Goal: Task Accomplishment & Management: Use online tool/utility

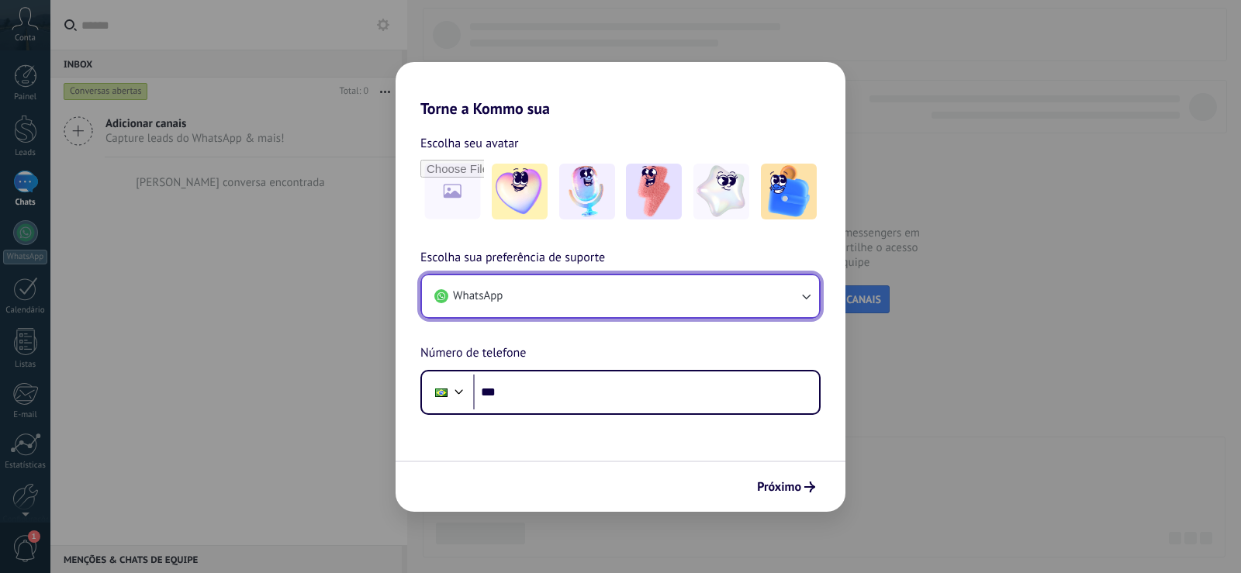
click at [538, 313] on button "WhatsApp" at bounding box center [620, 296] width 397 height 42
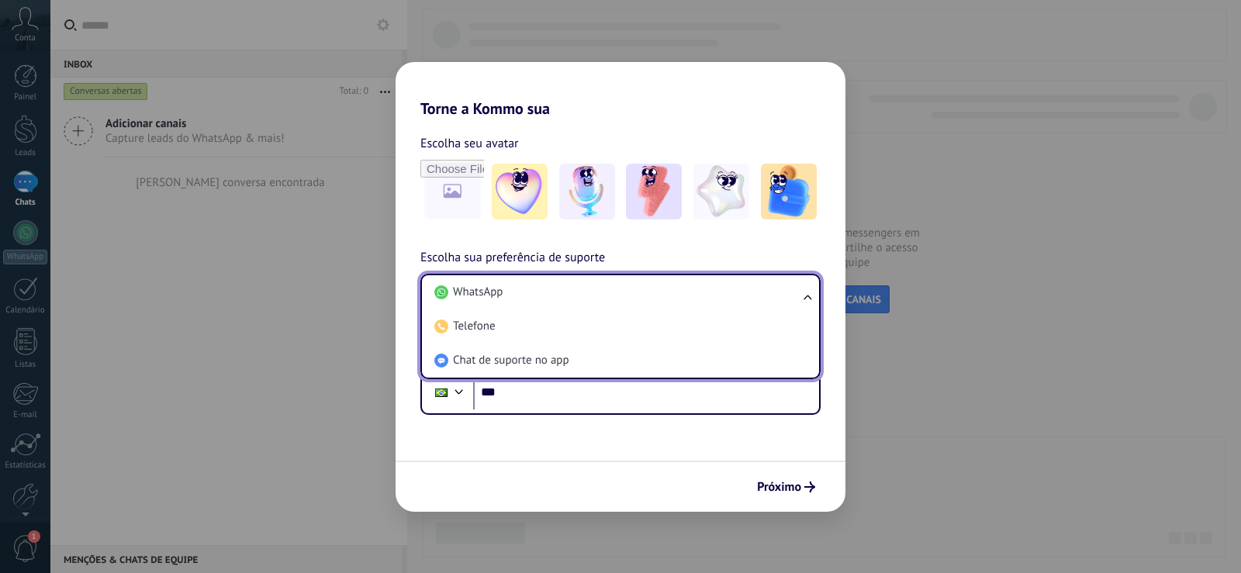
click at [895, 279] on div "Torne a Kommo sua Escolha seu avatar Escolha sua preferência de suporte WhatsAp…" at bounding box center [620, 286] width 1241 height 573
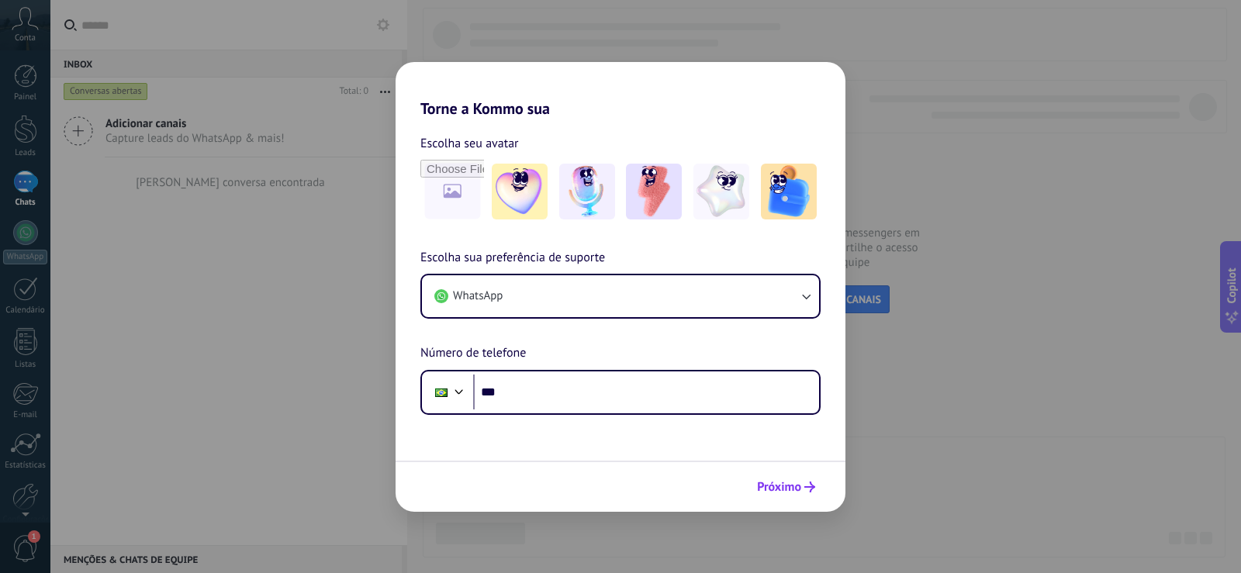
click at [801, 486] on span "Próximo" at bounding box center [779, 487] width 44 height 11
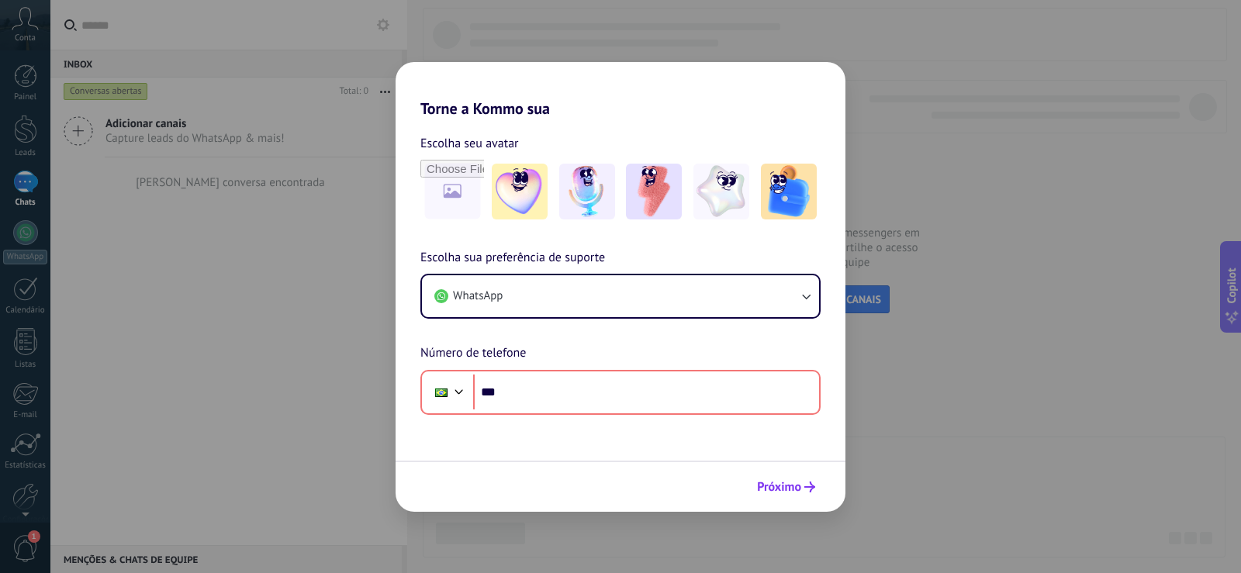
click at [800, 486] on span "Próximo" at bounding box center [779, 487] width 44 height 11
click at [300, 262] on div "Torne a Kommo sua Escolha seu avatar Escolha sua preferência de suporte WhatsAp…" at bounding box center [620, 286] width 1241 height 573
click at [460, 183] on input "file" at bounding box center [452, 191] width 61 height 61
click at [886, 224] on div "Torne a Kommo sua Escolha seu avatar Escolha sua preferência de suporte WhatsAp…" at bounding box center [620, 286] width 1241 height 573
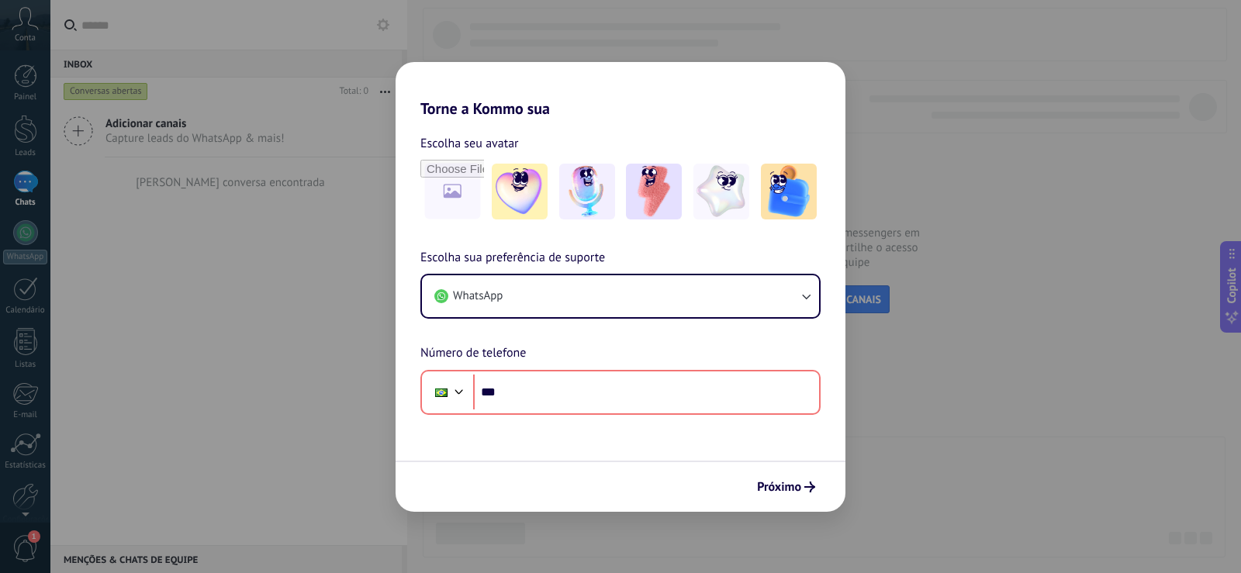
click at [886, 224] on div "Torne a Kommo sua Escolha seu avatar Escolha sua preferência de suporte WhatsAp…" at bounding box center [620, 286] width 1241 height 573
click at [674, 186] on img at bounding box center [654, 192] width 56 height 56
click at [806, 475] on button "Próximo" at bounding box center [786, 487] width 72 height 26
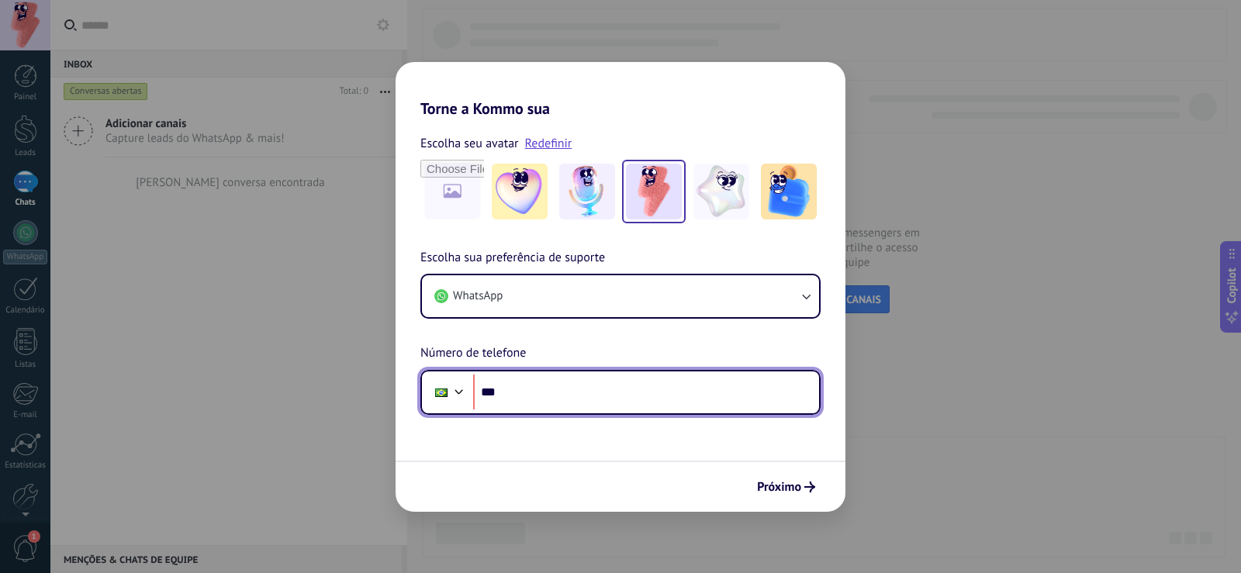
click at [735, 396] on input "***" at bounding box center [646, 393] width 346 height 36
type input "**********"
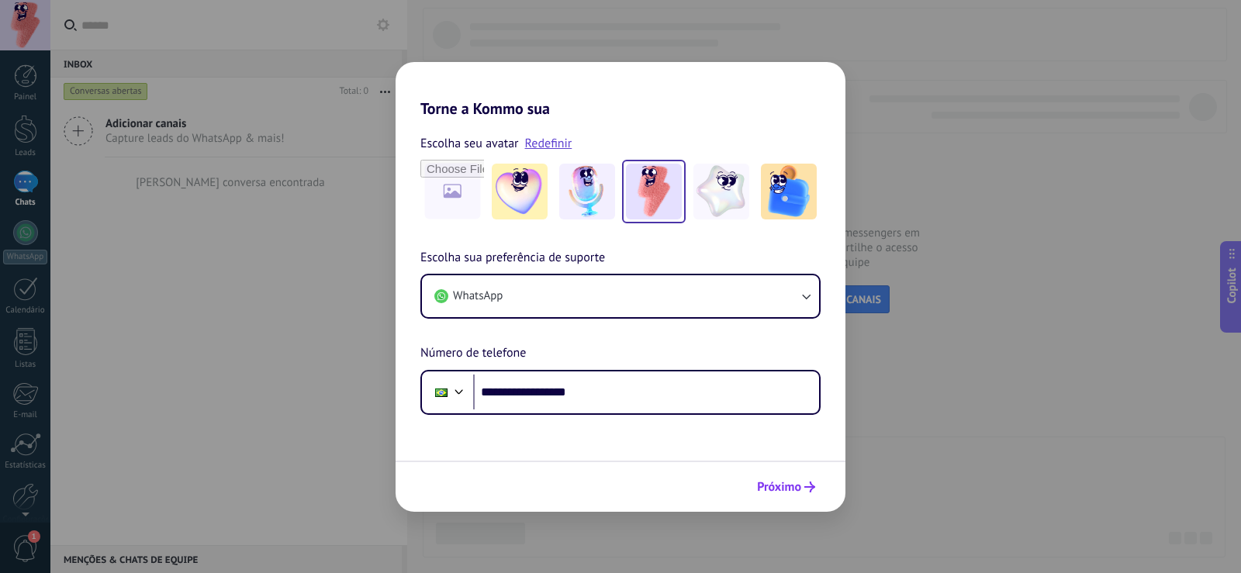
click at [788, 478] on button "Próximo" at bounding box center [786, 487] width 72 height 26
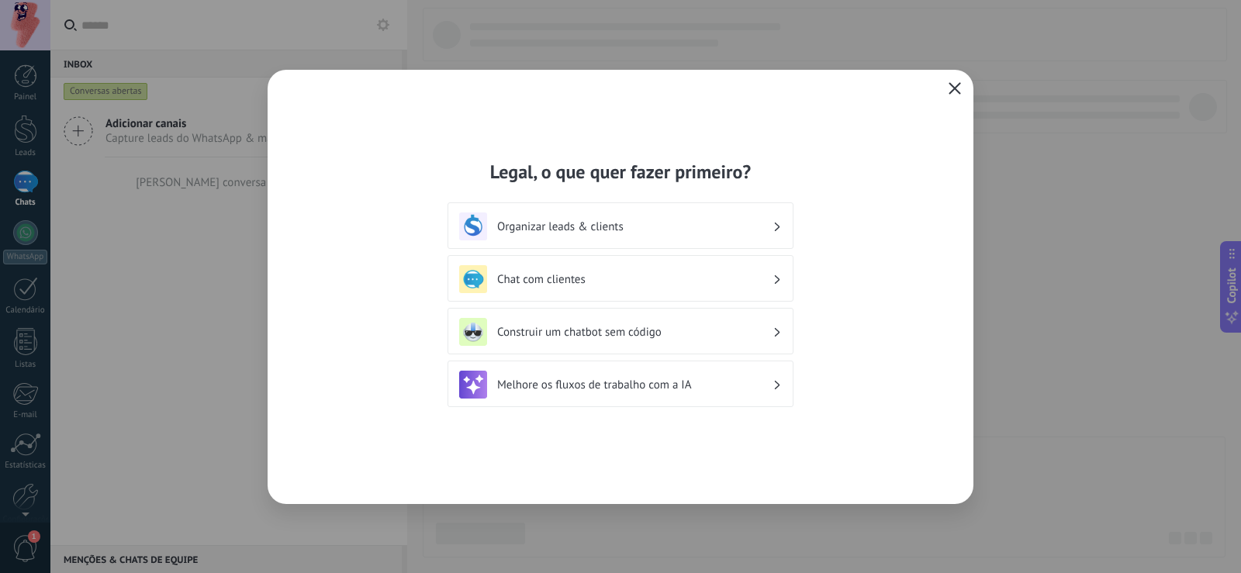
click at [950, 88] on icon "button" at bounding box center [955, 88] width 12 height 12
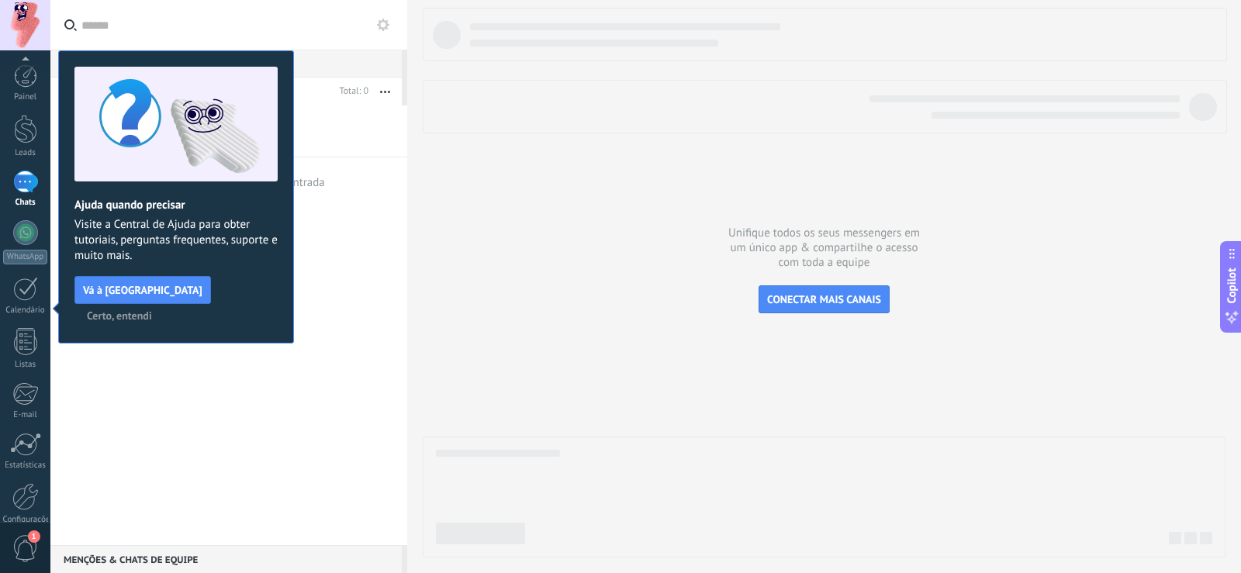
scroll to position [72, 0]
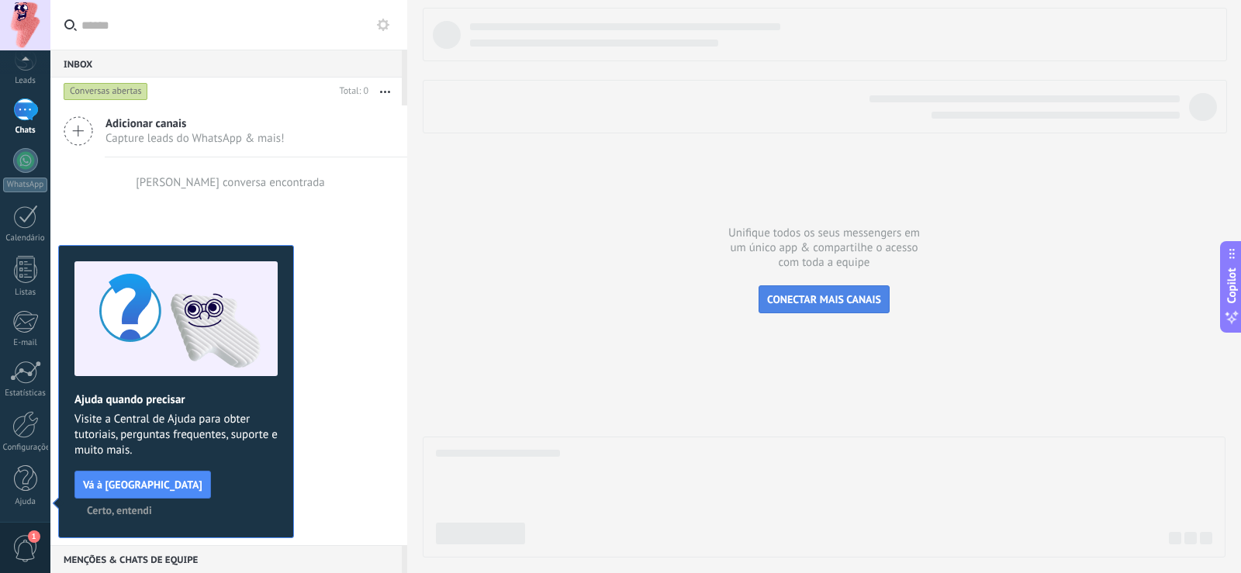
click at [857, 301] on span "CONECTAR MAIS CANAIS" at bounding box center [824, 300] width 114 height 14
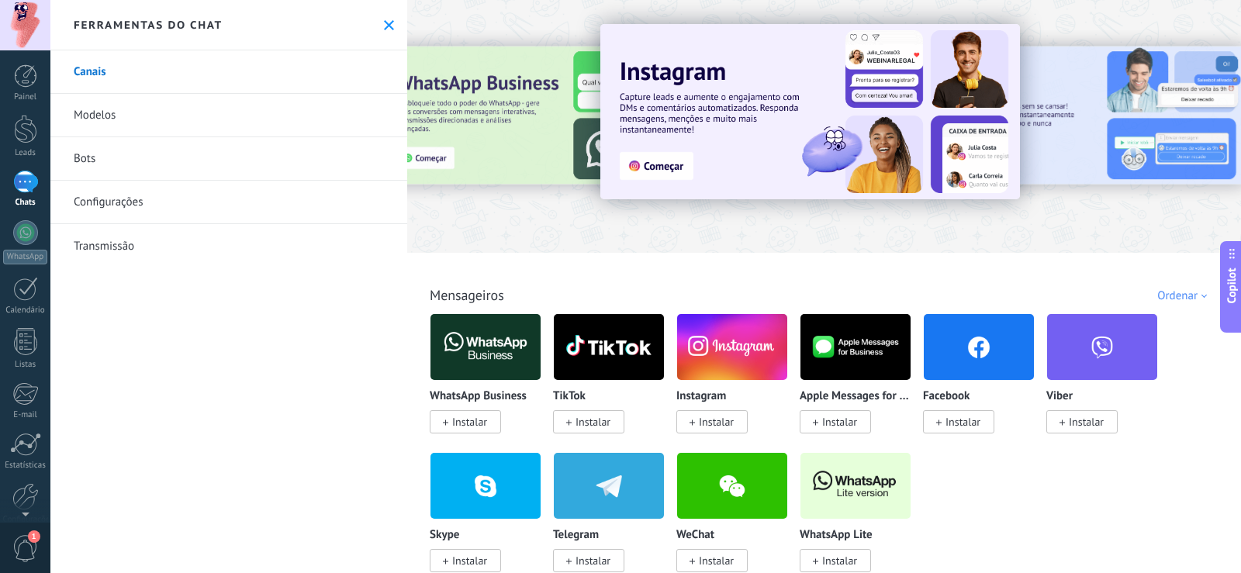
click at [494, 377] on img at bounding box center [486, 347] width 110 height 75
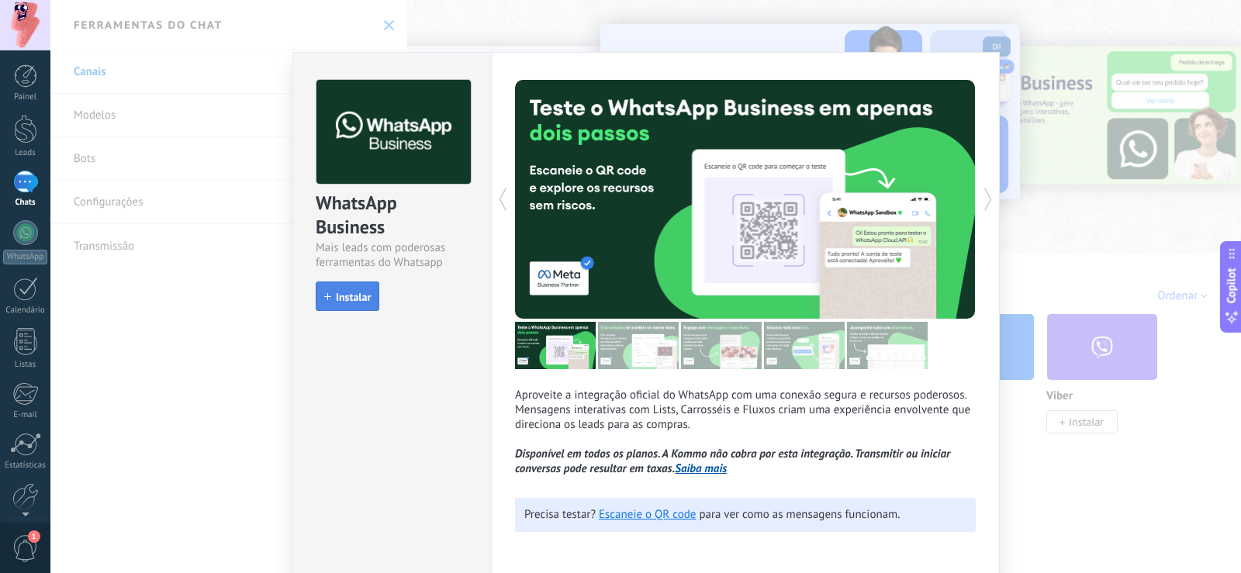
click at [355, 295] on span "Instalar" at bounding box center [353, 297] width 35 height 11
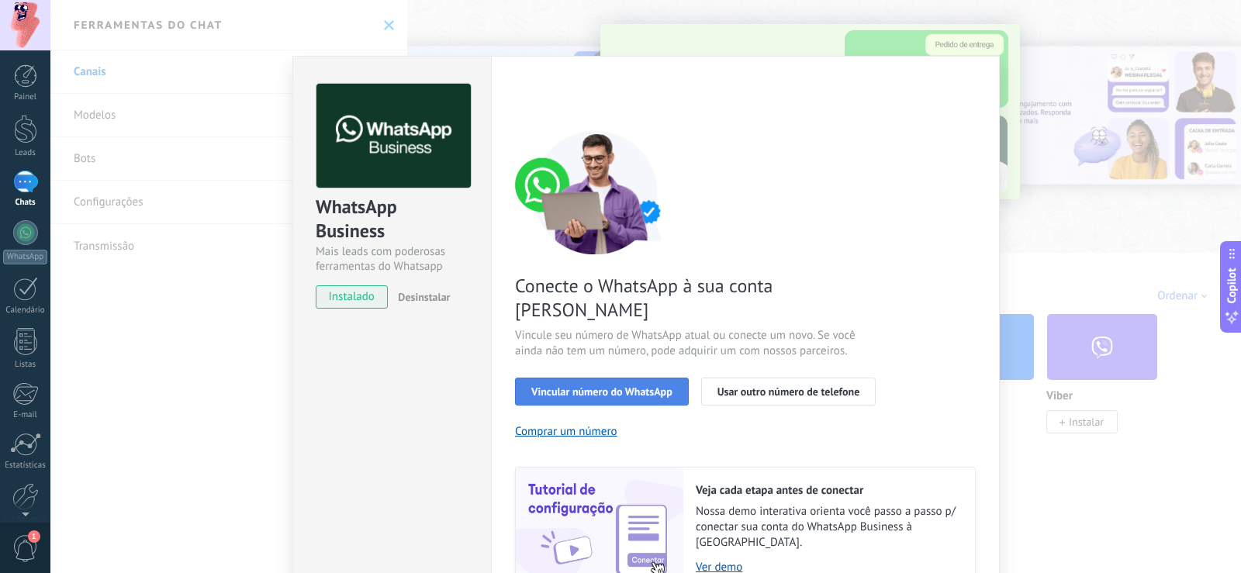
click at [657, 386] on span "Vincular número do WhatsApp" at bounding box center [601, 391] width 141 height 11
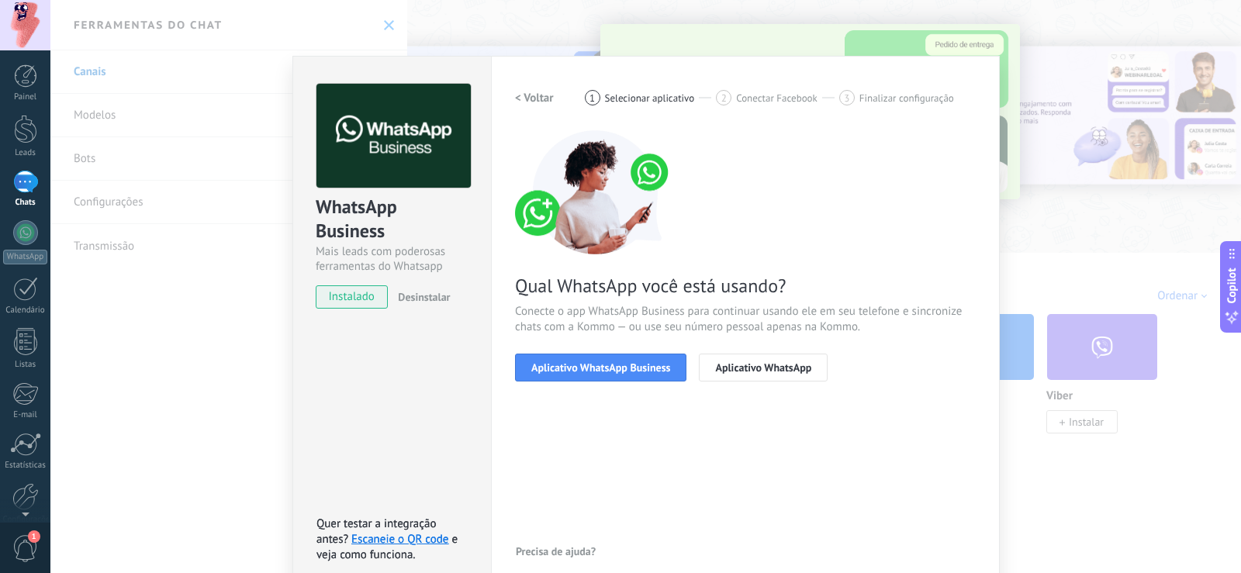
click at [657, 370] on span "Aplicativo WhatsApp Business" at bounding box center [600, 367] width 139 height 11
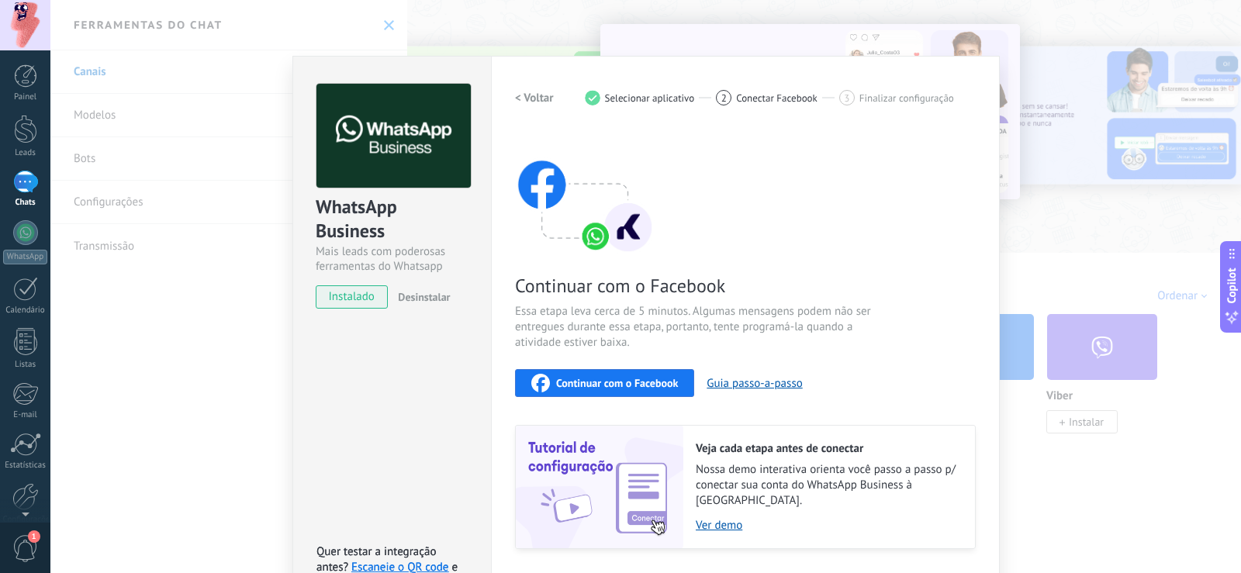
click at [652, 384] on span "Continuar com o Facebook" at bounding box center [617, 383] width 122 height 11
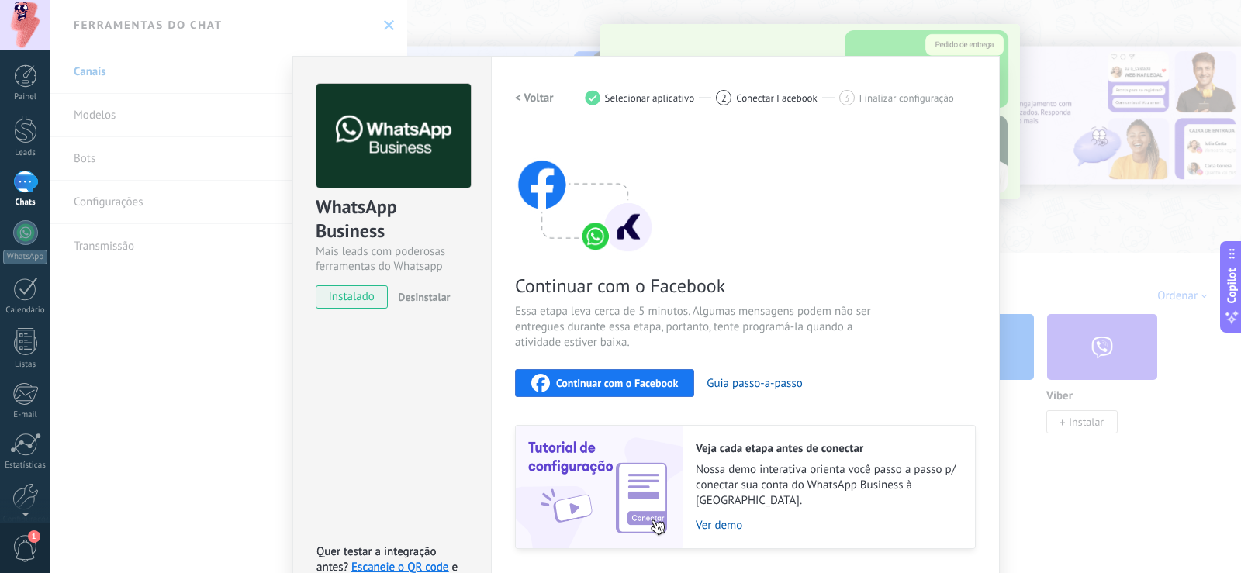
click at [547, 99] on h2 "< Voltar" at bounding box center [534, 98] width 39 height 15
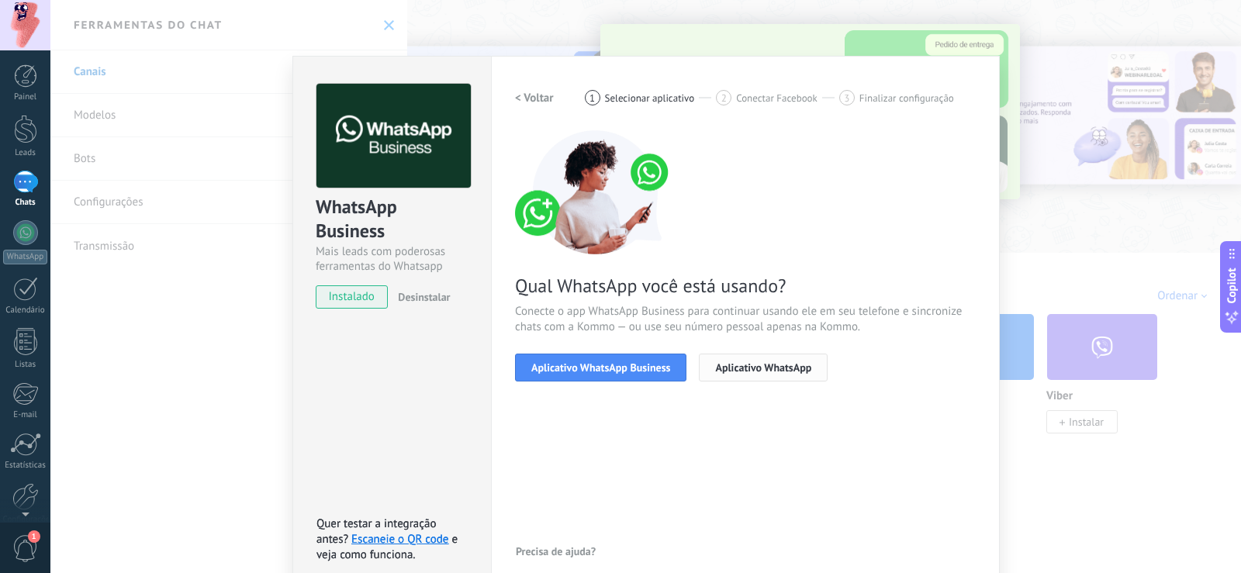
click at [770, 367] on span "Aplicativo WhatsApp" at bounding box center [763, 367] width 96 height 11
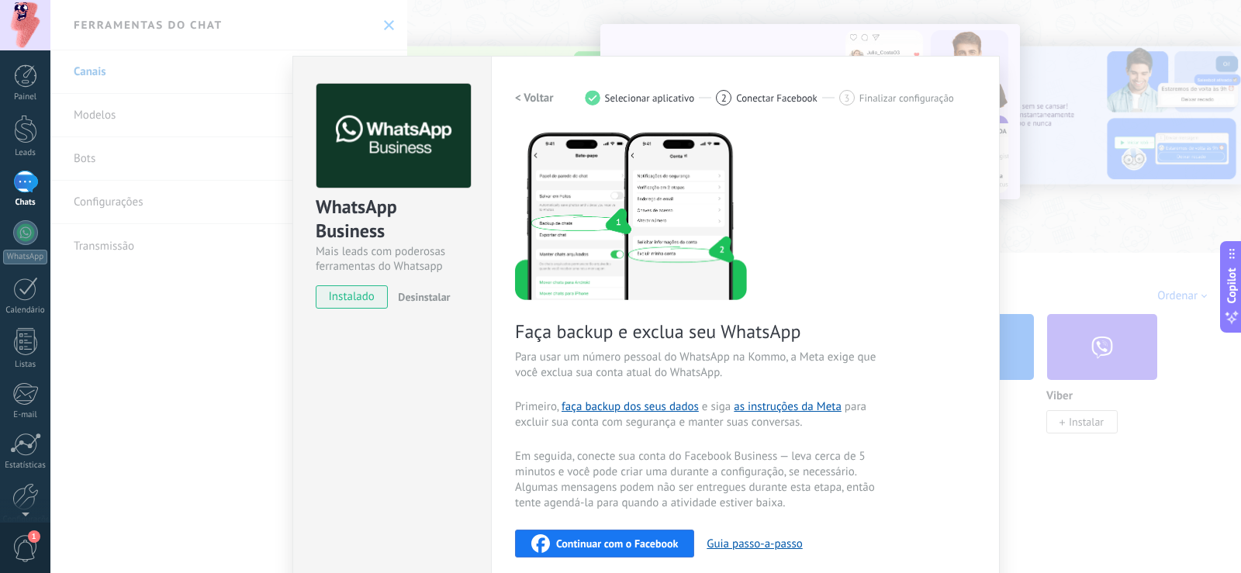
click at [672, 100] on span "Selecionar aplicativo" at bounding box center [650, 98] width 90 height 12
click at [737, 99] on span "Conectar Facebook" at bounding box center [776, 98] width 81 height 12
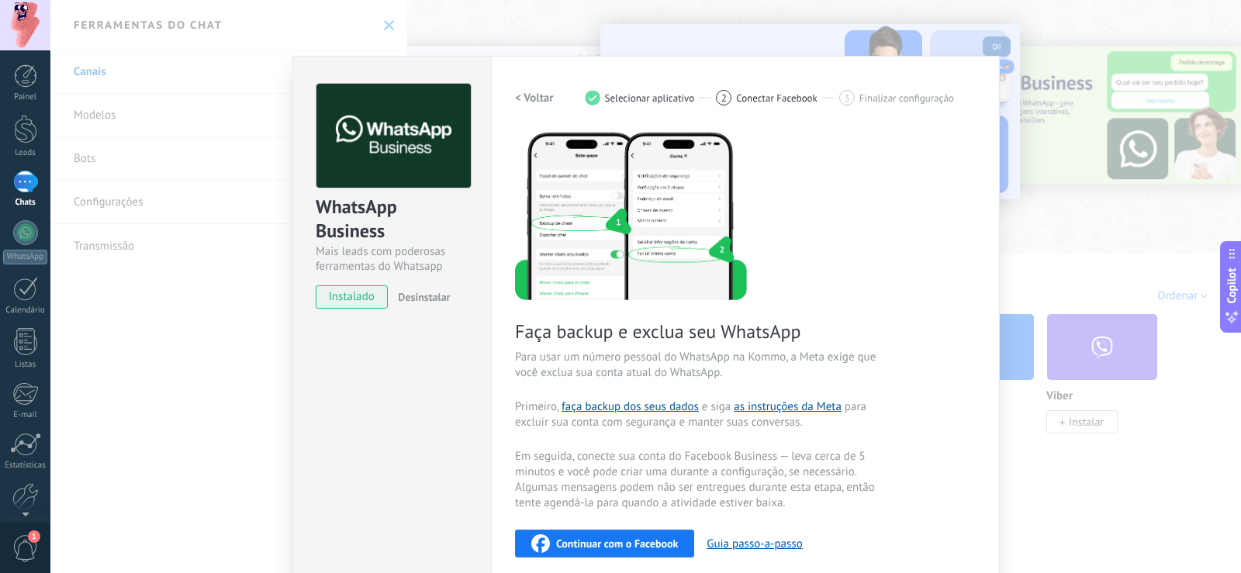
click at [552, 96] on div "< Voltar 1 Selecionar aplicativo 2 Conectar Facebook 3 Finalizar configuração" at bounding box center [745, 98] width 461 height 28
click at [515, 98] on h2 "< Voltar" at bounding box center [534, 98] width 39 height 15
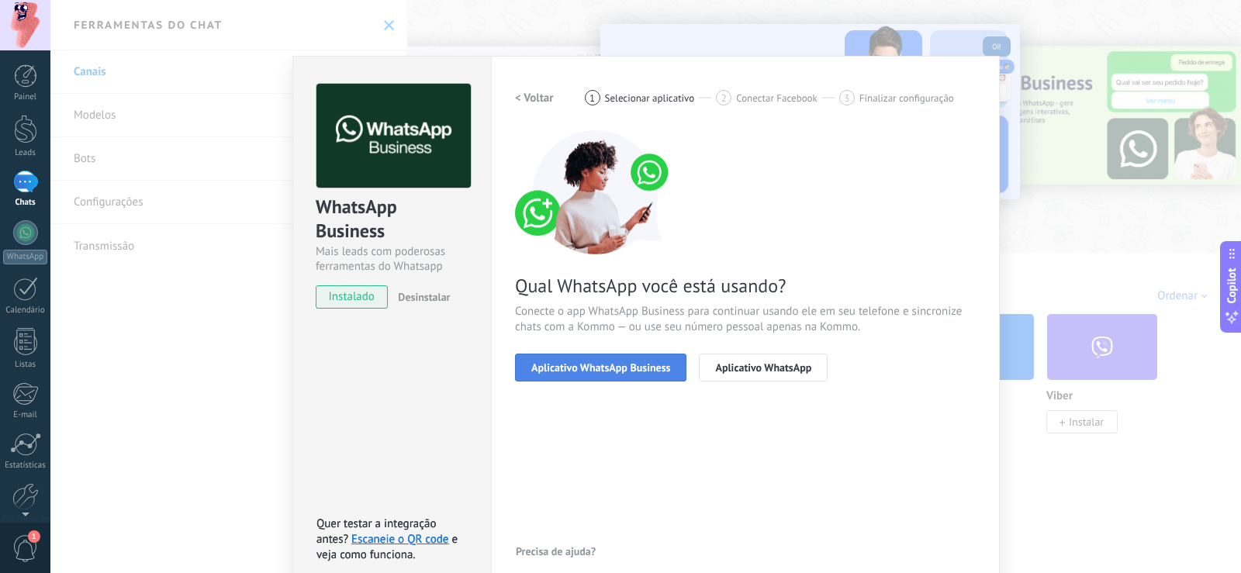
click at [660, 363] on span "Aplicativo WhatsApp Business" at bounding box center [600, 367] width 139 height 11
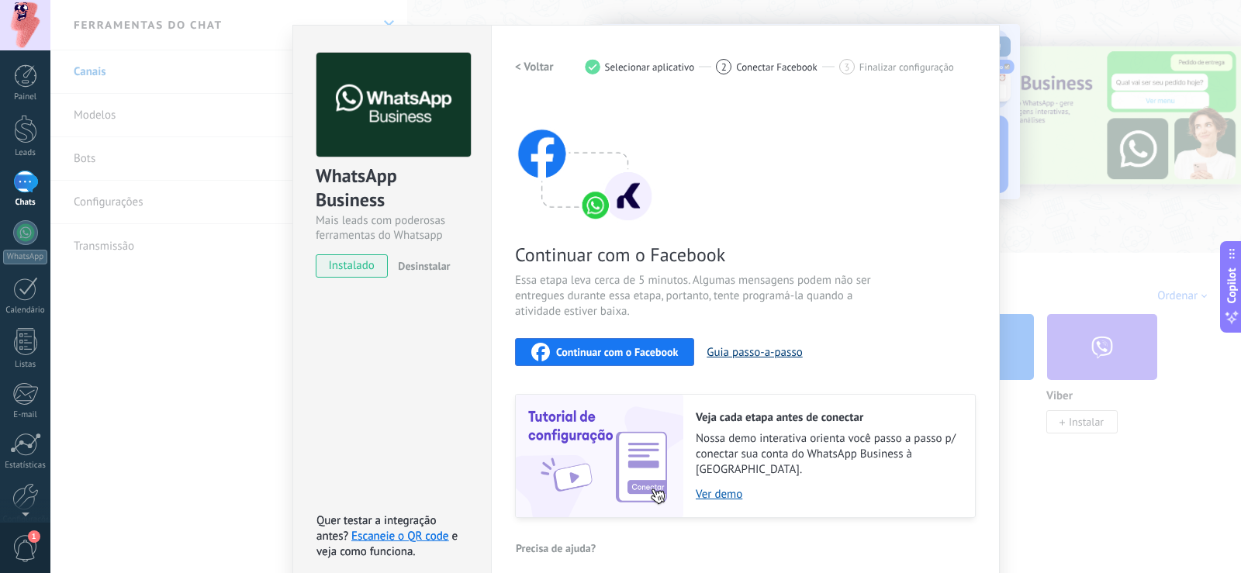
scroll to position [33, 0]
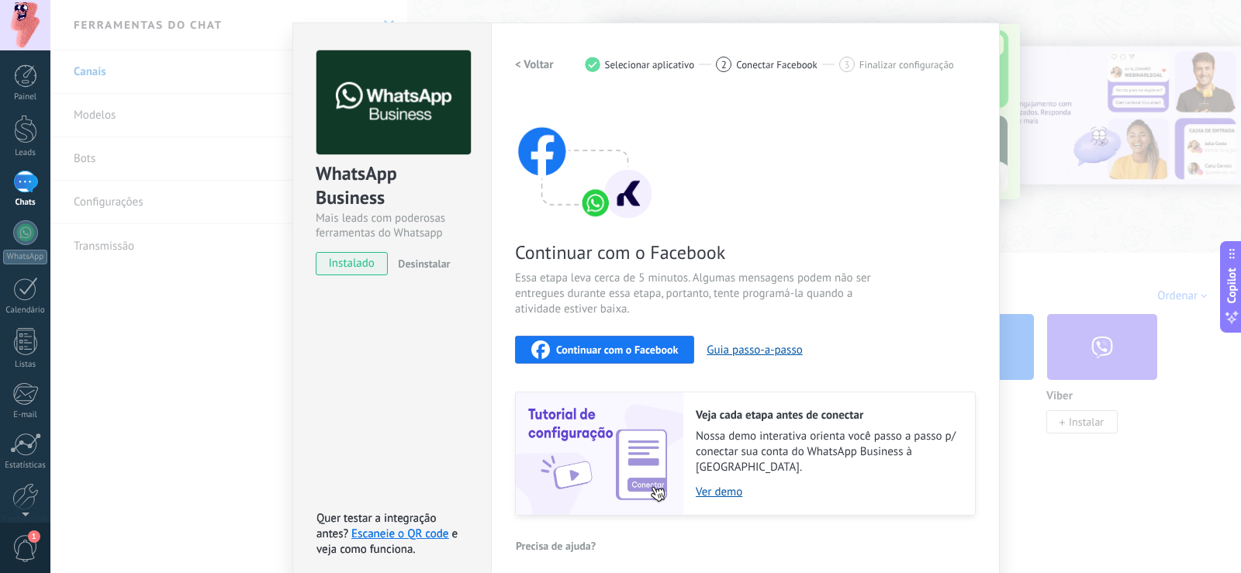
click at [645, 353] on span "Continuar com o Facebook" at bounding box center [617, 350] width 122 height 11
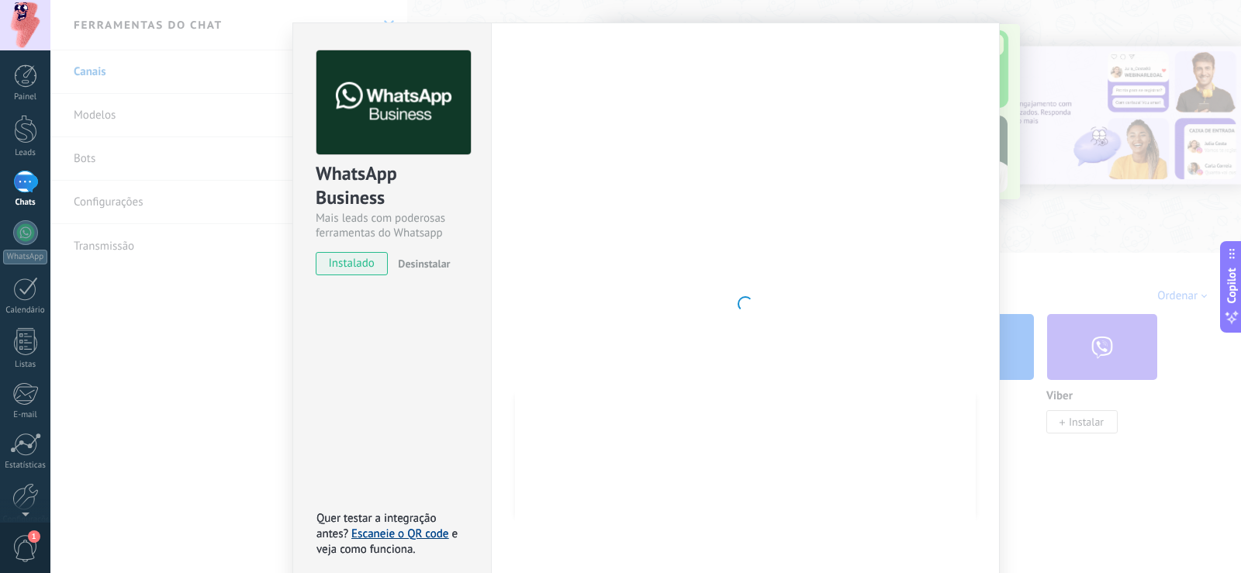
drag, startPoint x: 389, startPoint y: 460, endPoint x: 404, endPoint y: 518, distance: 59.5
click at [389, 460] on div "WhatsApp Business Mais leads com poderosas ferramentas do Whatsapp instalado De…" at bounding box center [392, 304] width 199 height 563
click at [404, 527] on link "Escaneie o QR code" at bounding box center [399, 534] width 97 height 15
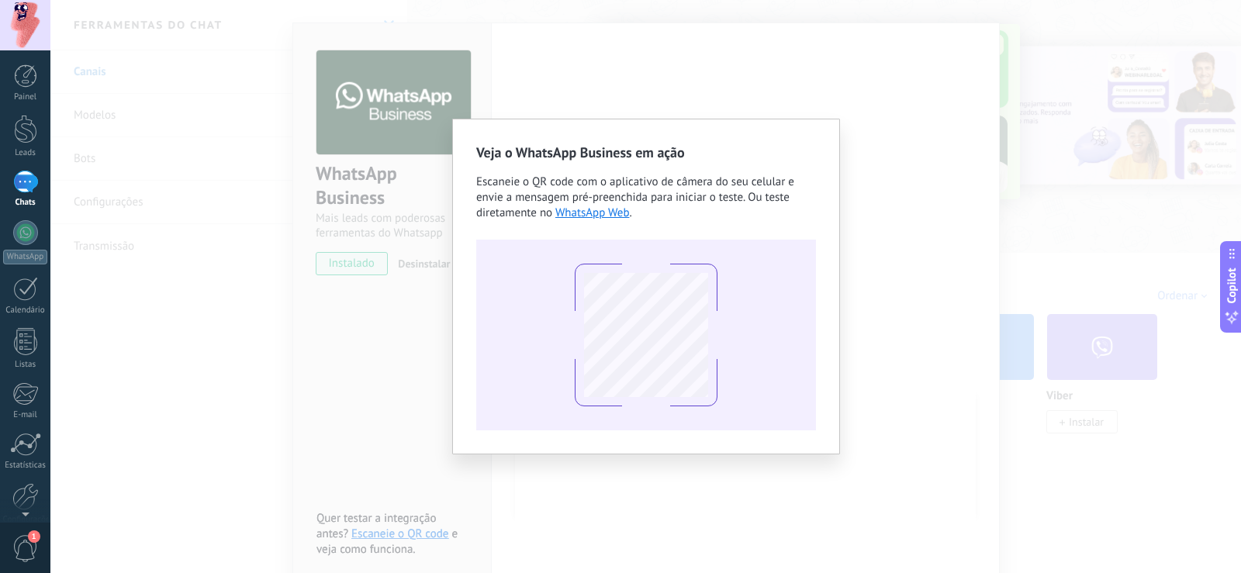
click at [814, 167] on div "Veja o WhatsApp Business em ação Escaneie o QR code com o aplicativo de câmera …" at bounding box center [646, 287] width 340 height 288
click at [911, 160] on div "Veja o WhatsApp Business em ação Escaneie o QR code com o aplicativo de câmera …" at bounding box center [645, 286] width 1191 height 573
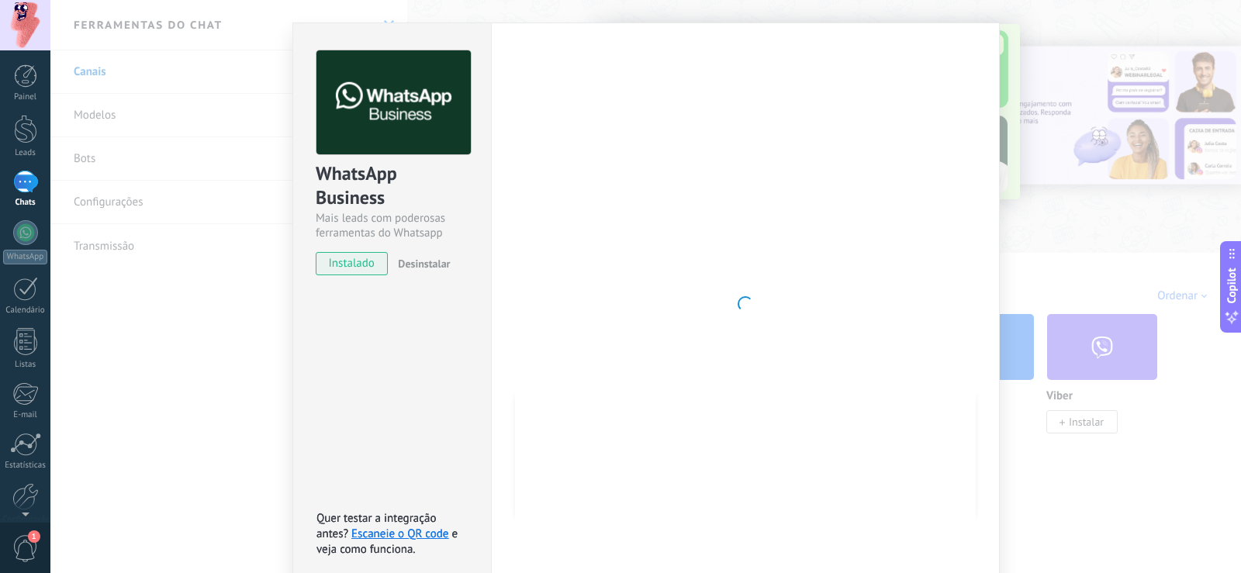
click at [932, 240] on div at bounding box center [745, 303] width 461 height 507
click at [1096, 203] on div "WhatsApp Business Mais leads com poderosas ferramentas do Whatsapp instalado De…" at bounding box center [645, 286] width 1191 height 573
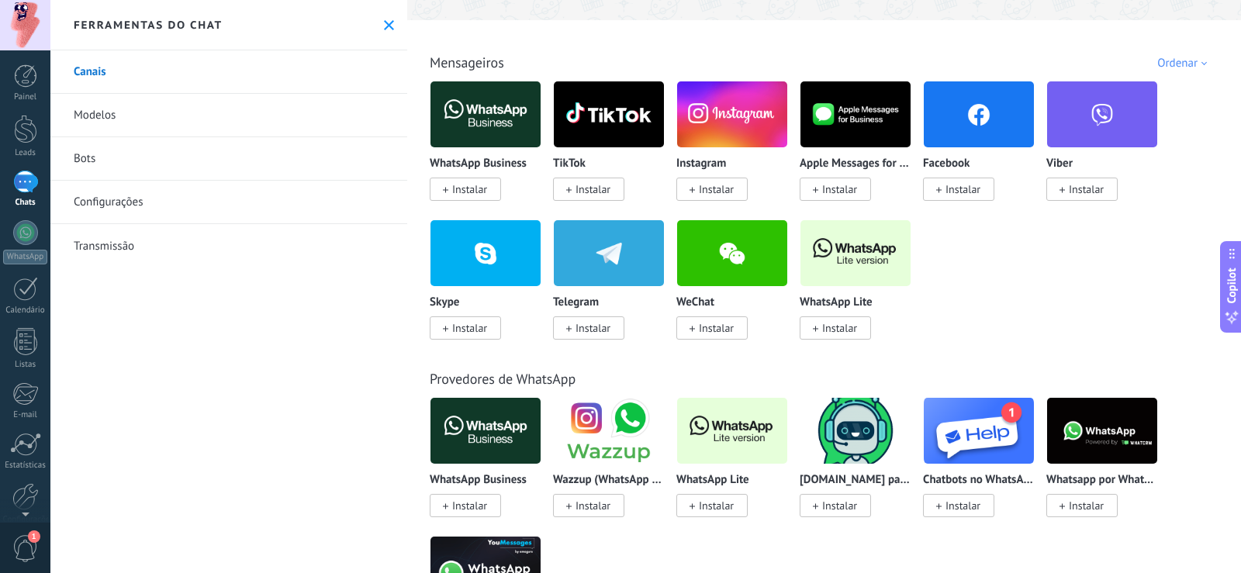
scroll to position [310, 0]
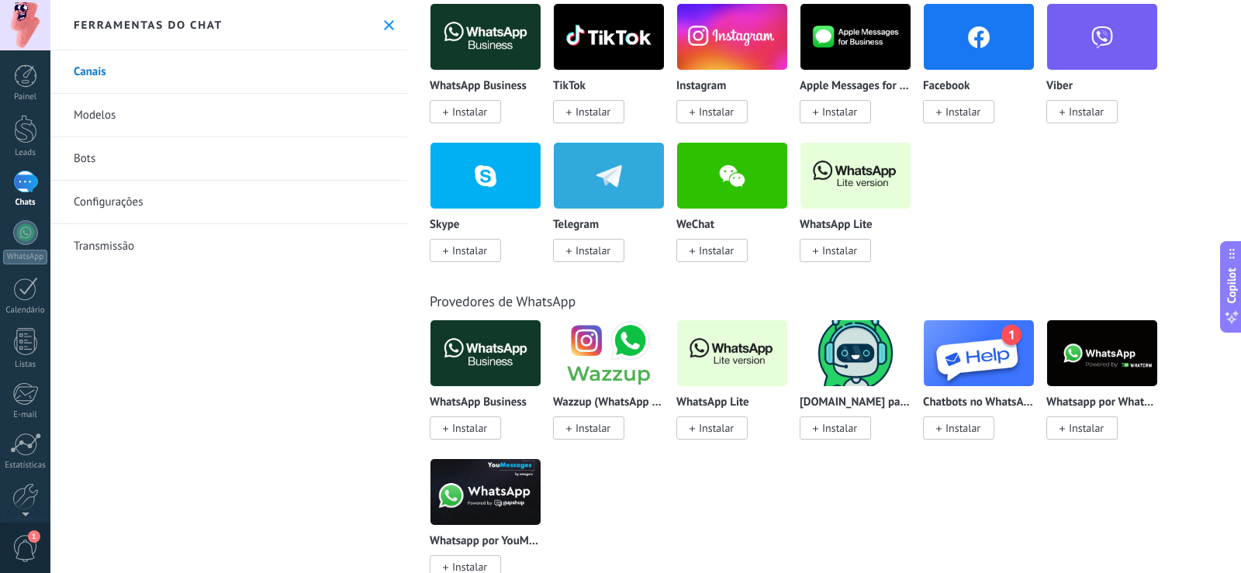
drag, startPoint x: 1074, startPoint y: 396, endPoint x: 1061, endPoint y: 400, distance: 13.0
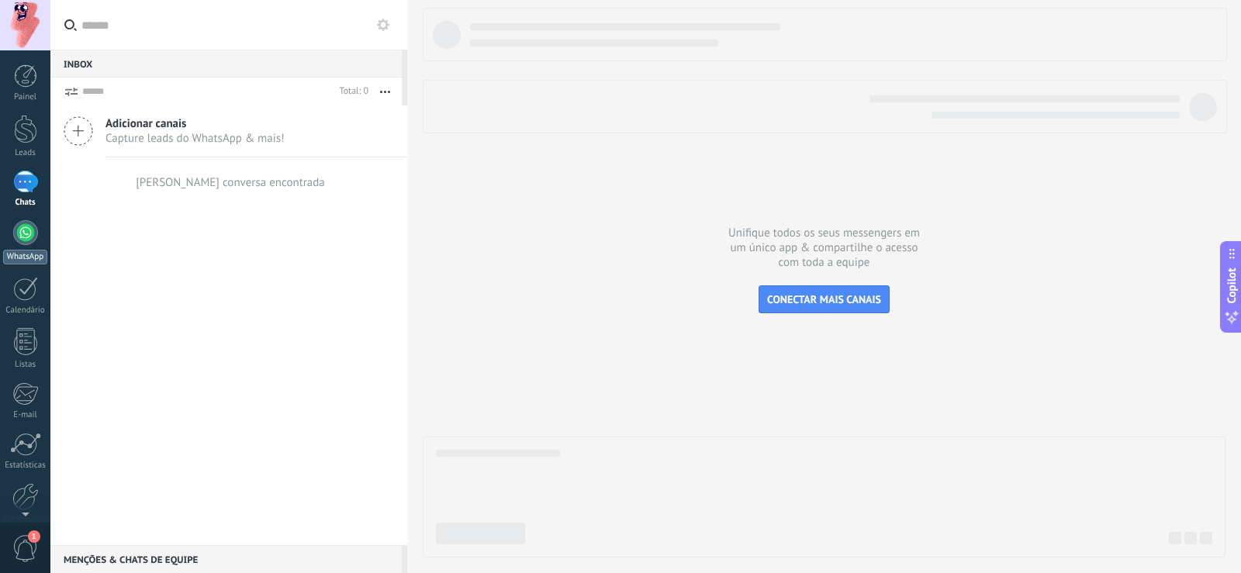
click at [24, 241] on div at bounding box center [25, 232] width 25 height 25
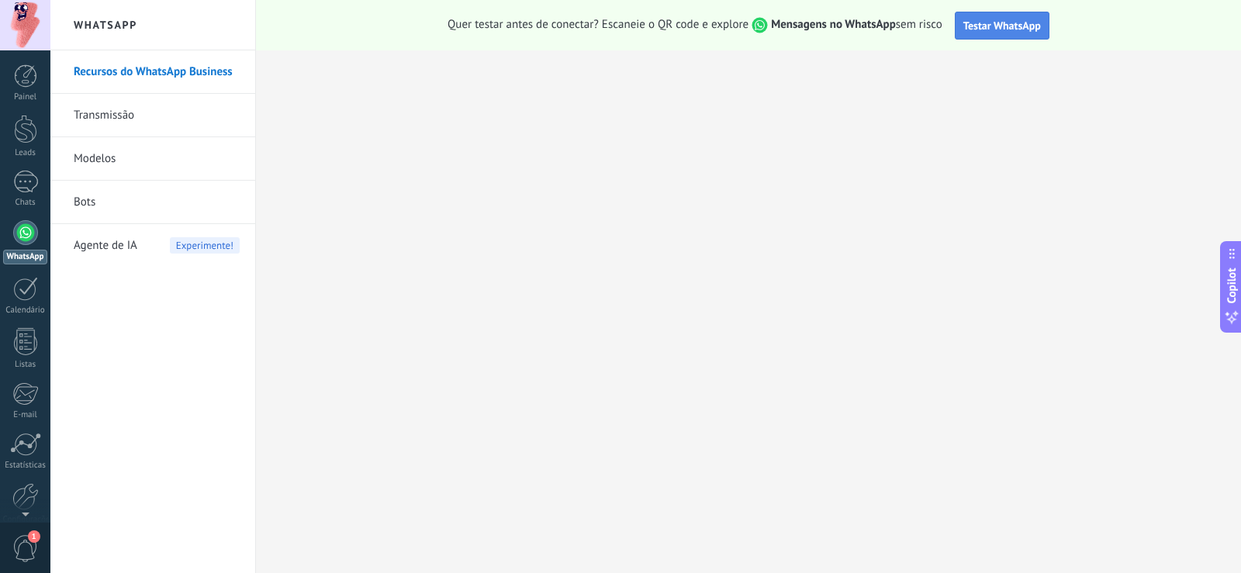
click at [1008, 23] on span "Testar WhatsApp" at bounding box center [1003, 26] width 78 height 14
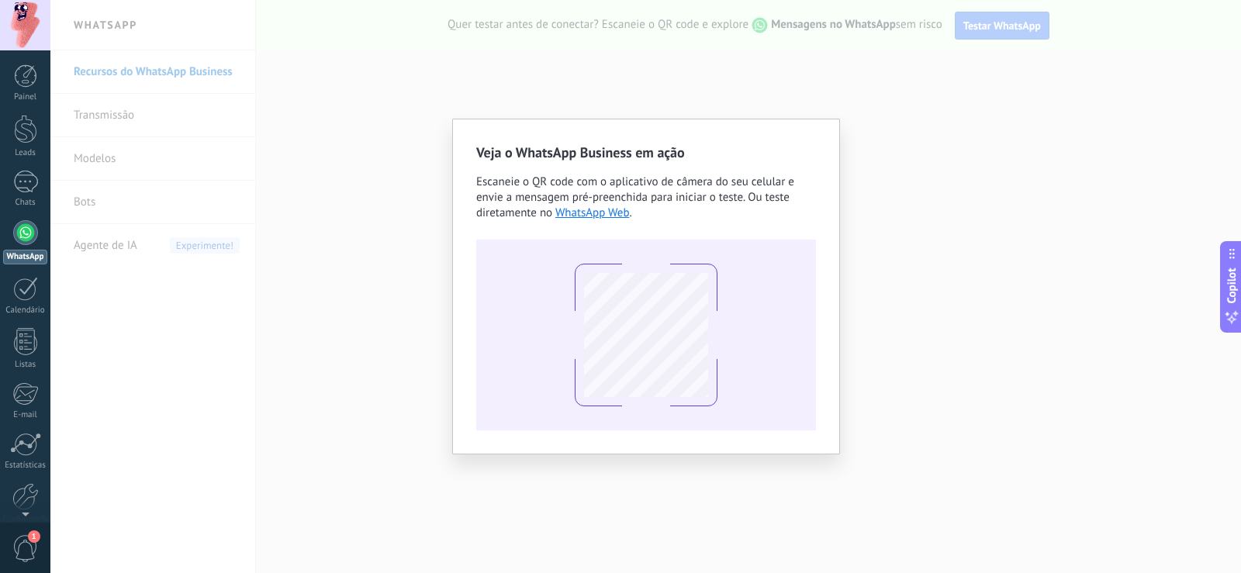
click at [847, 202] on div "Veja o WhatsApp Business em ação Escaneie o QR code com o aplicativo de câmera …" at bounding box center [645, 286] width 1191 height 573
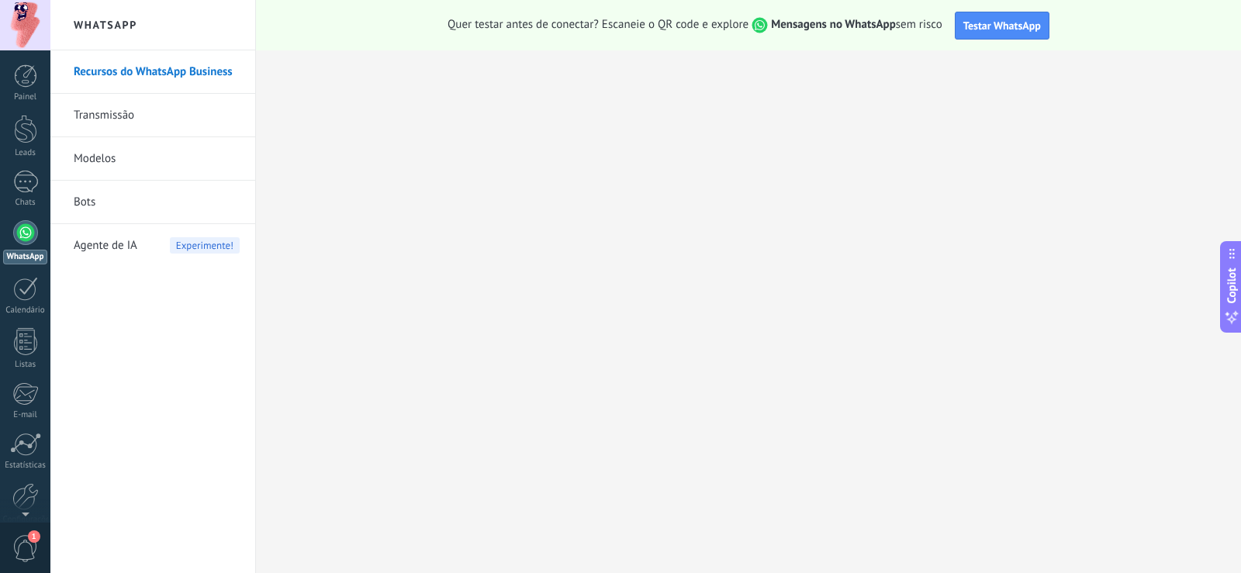
click at [146, 77] on link "Recursos do WhatsApp Business" at bounding box center [157, 71] width 166 height 43
click at [23, 175] on div at bounding box center [25, 182] width 25 height 23
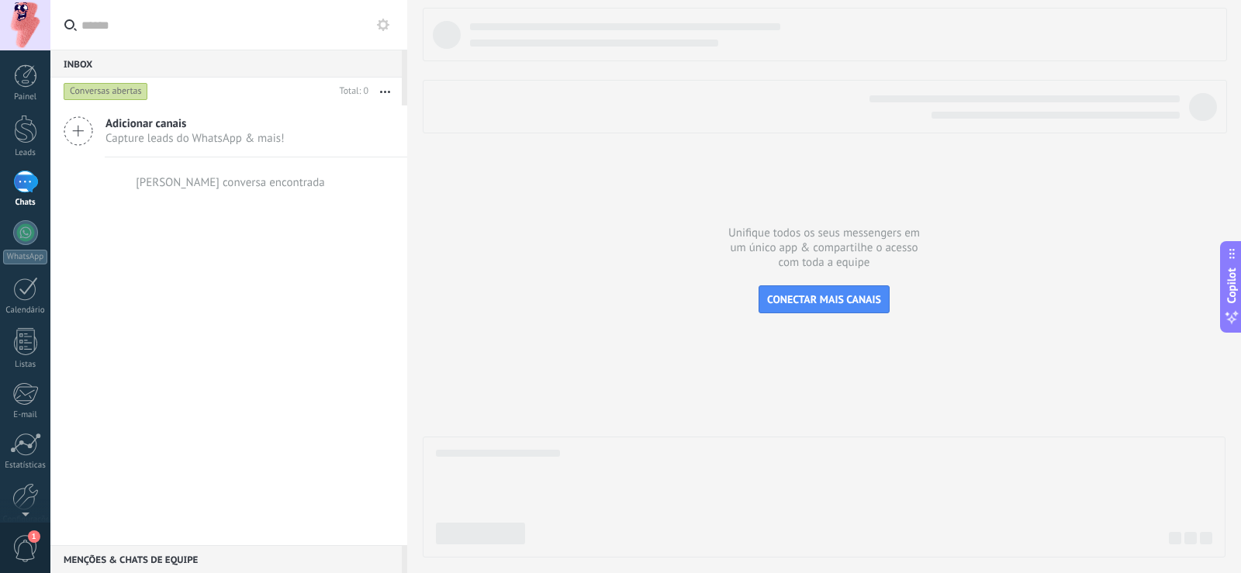
click at [109, 126] on span "Adicionar canais" at bounding box center [195, 123] width 179 height 15
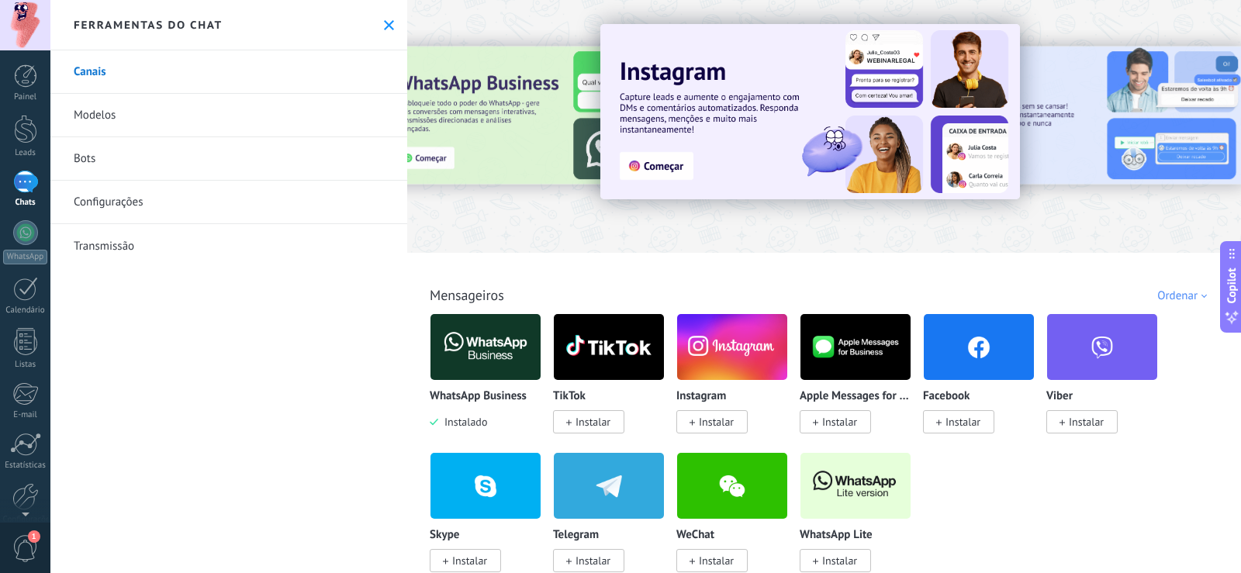
scroll to position [233, 0]
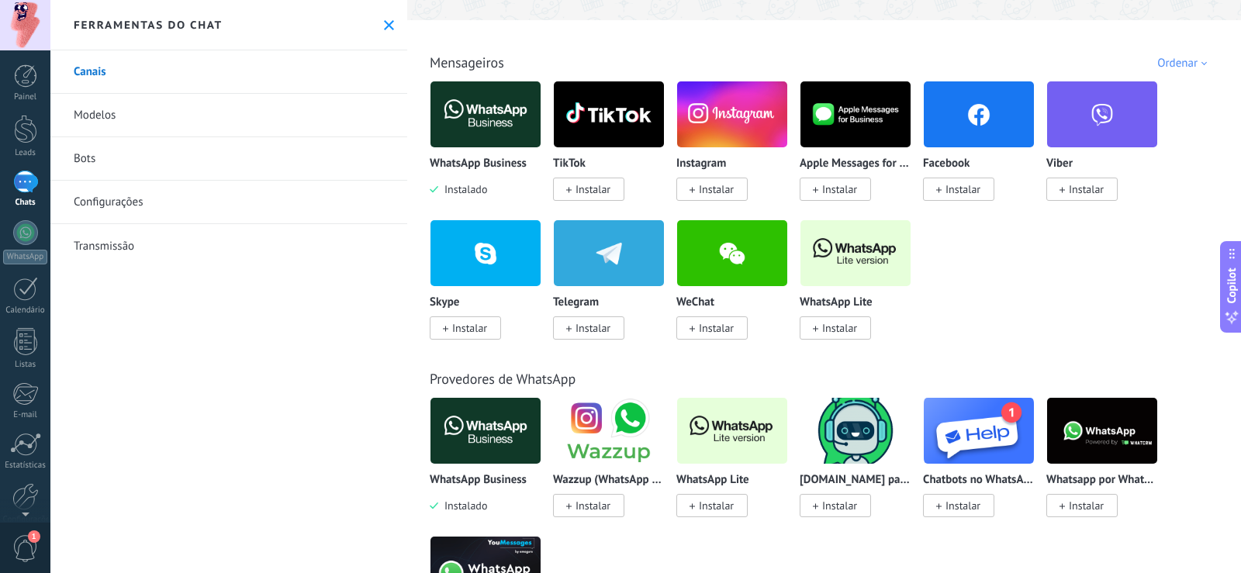
click at [739, 424] on img at bounding box center [732, 430] width 110 height 75
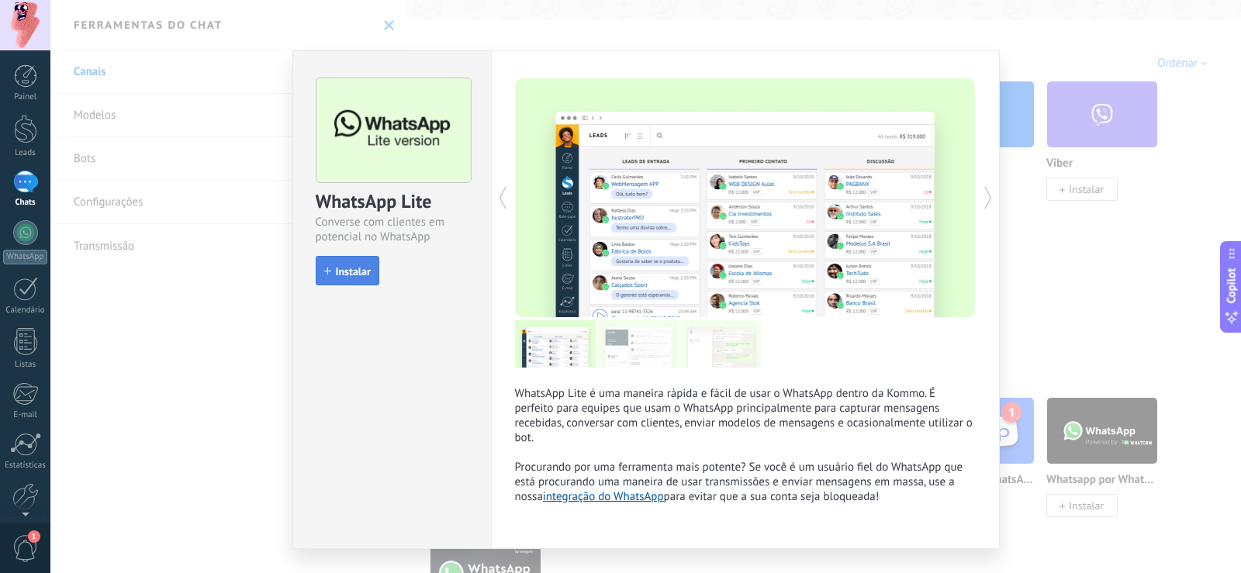
click at [355, 279] on button "Instalar" at bounding box center [348, 270] width 64 height 29
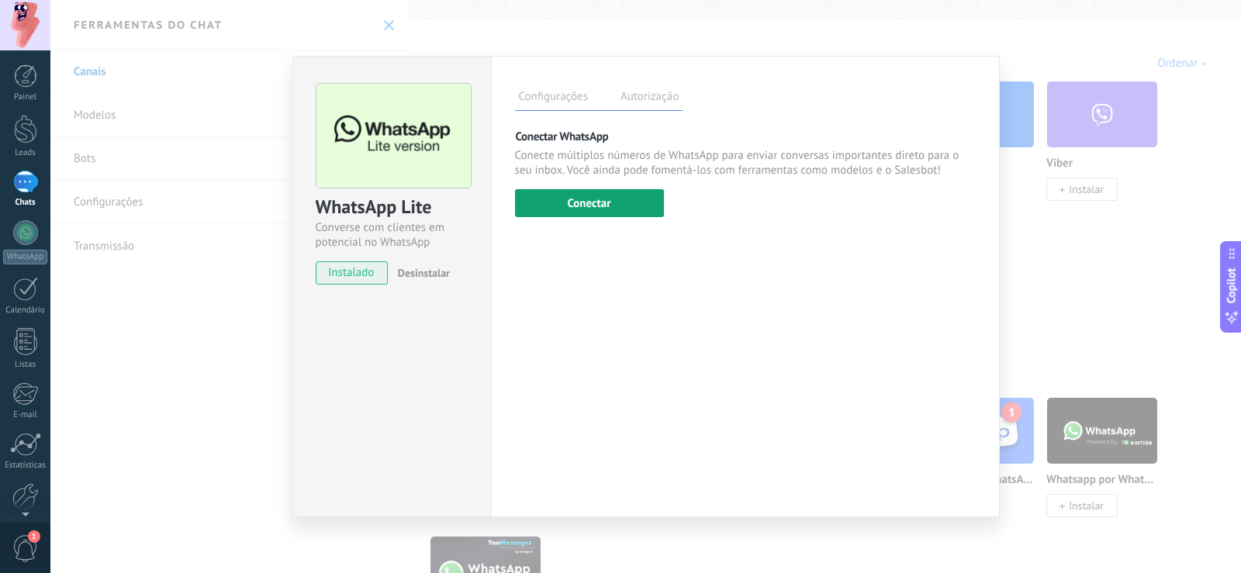
click at [563, 202] on button "Conectar" at bounding box center [589, 203] width 149 height 28
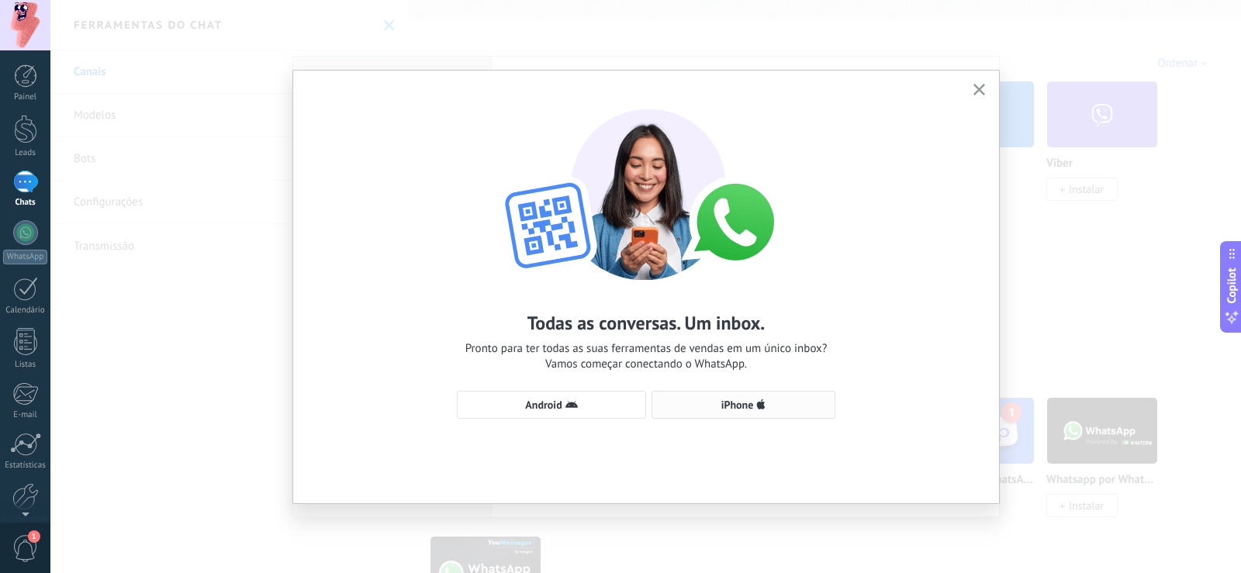
click at [761, 412] on button "iPhone" at bounding box center [744, 405] width 184 height 28
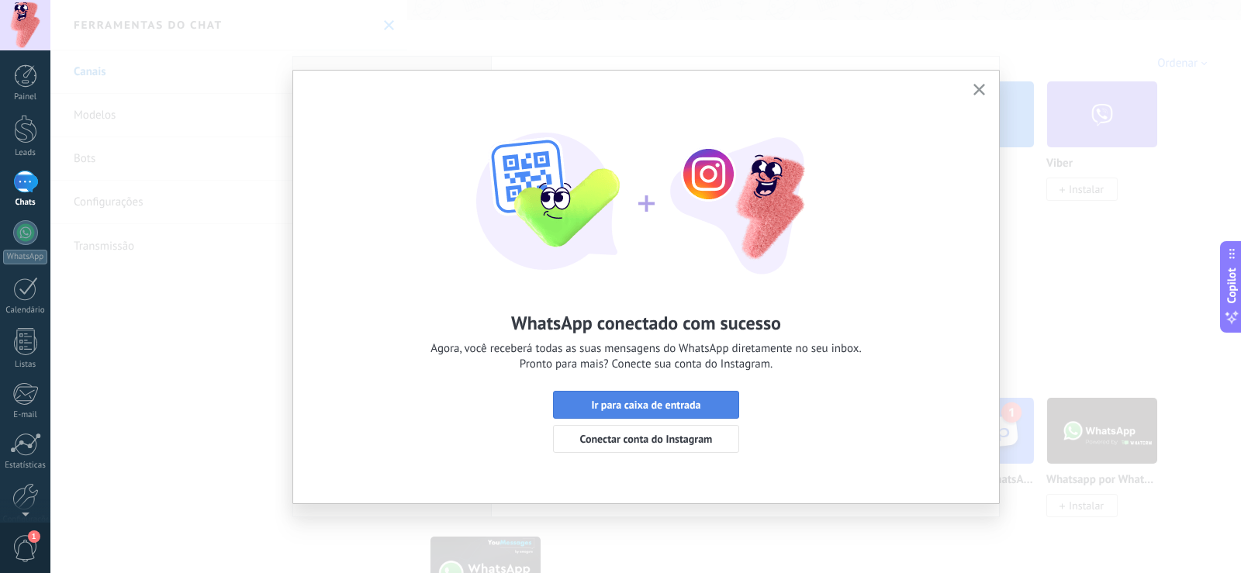
click at [690, 400] on span "Ir para caixa de entrada" at bounding box center [645, 405] width 109 height 11
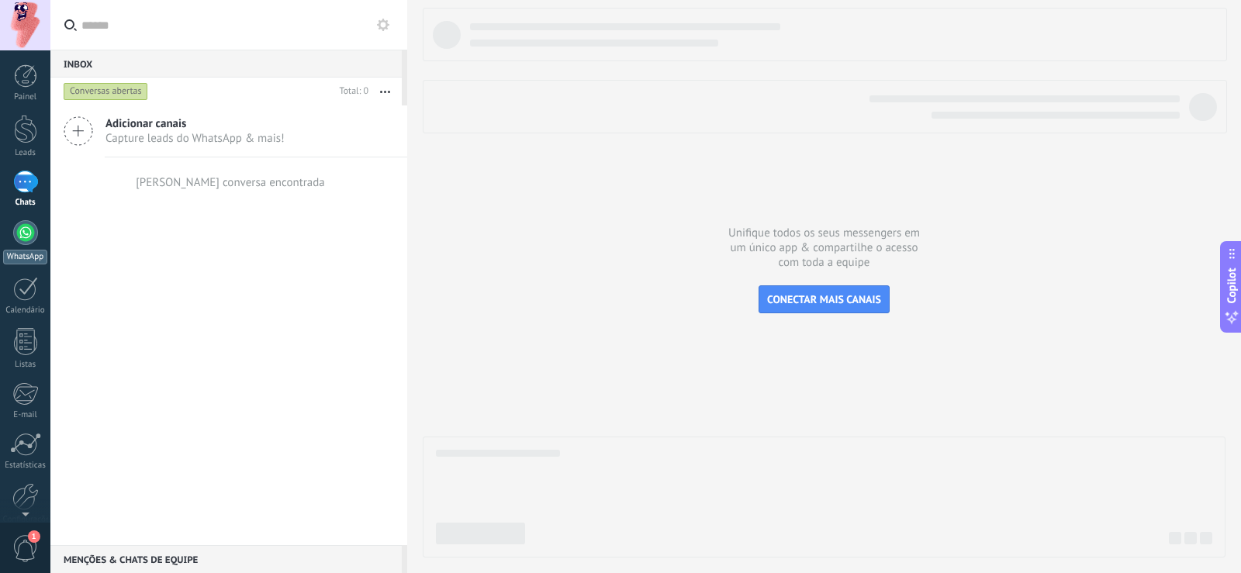
click at [24, 244] on div at bounding box center [25, 232] width 25 height 25
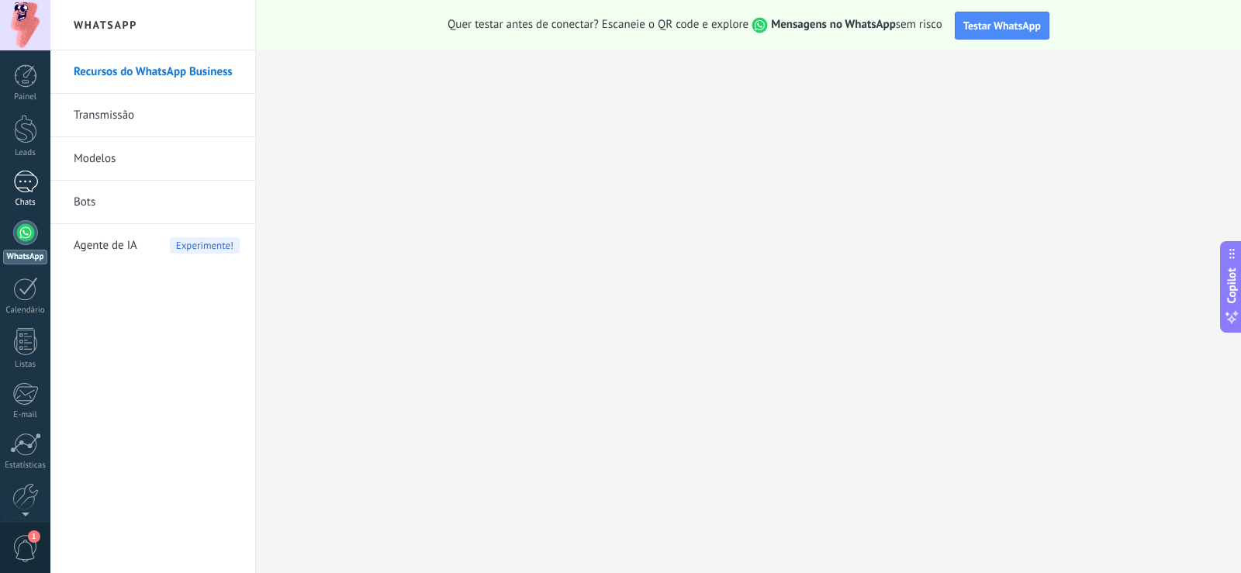
click at [34, 172] on div at bounding box center [25, 182] width 25 height 23
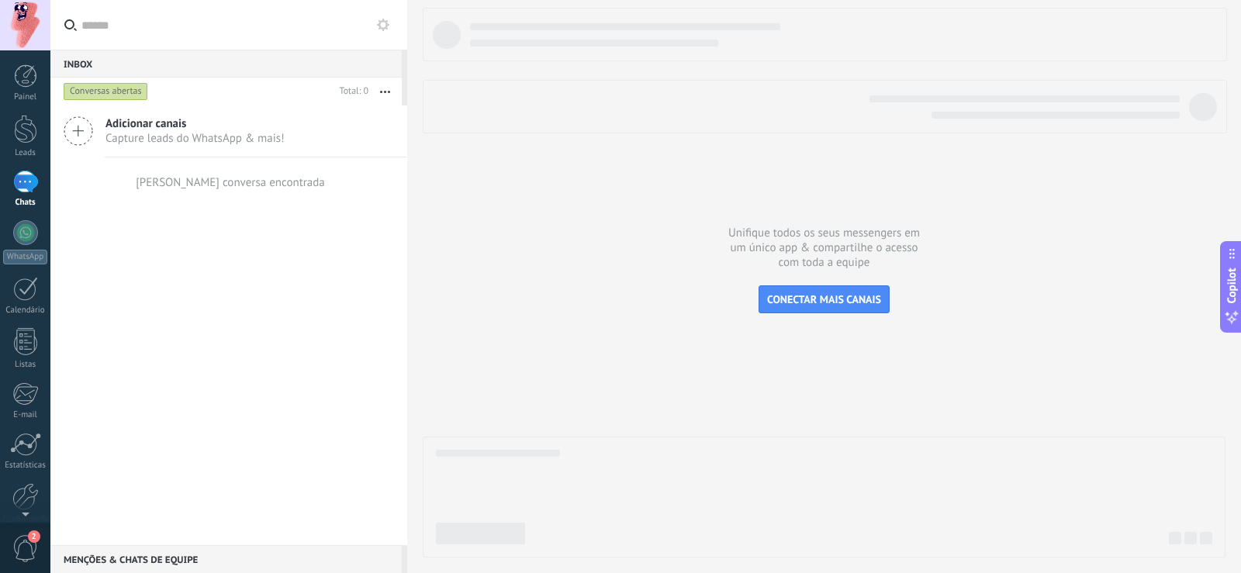
click at [249, 121] on span "Adicionar canais" at bounding box center [195, 123] width 179 height 15
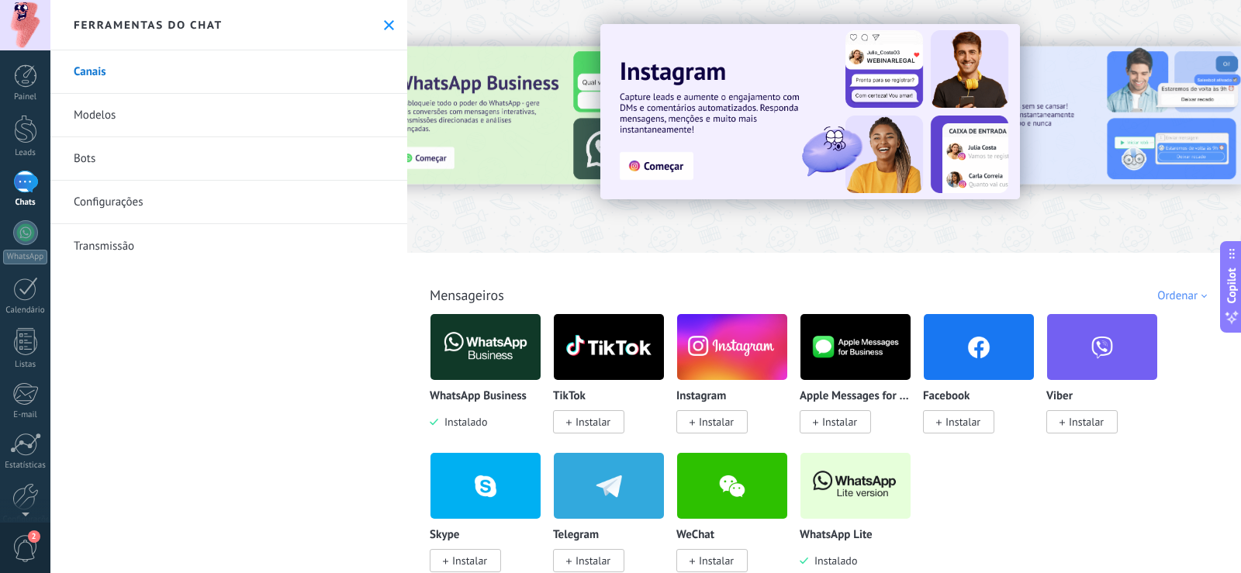
scroll to position [78, 0]
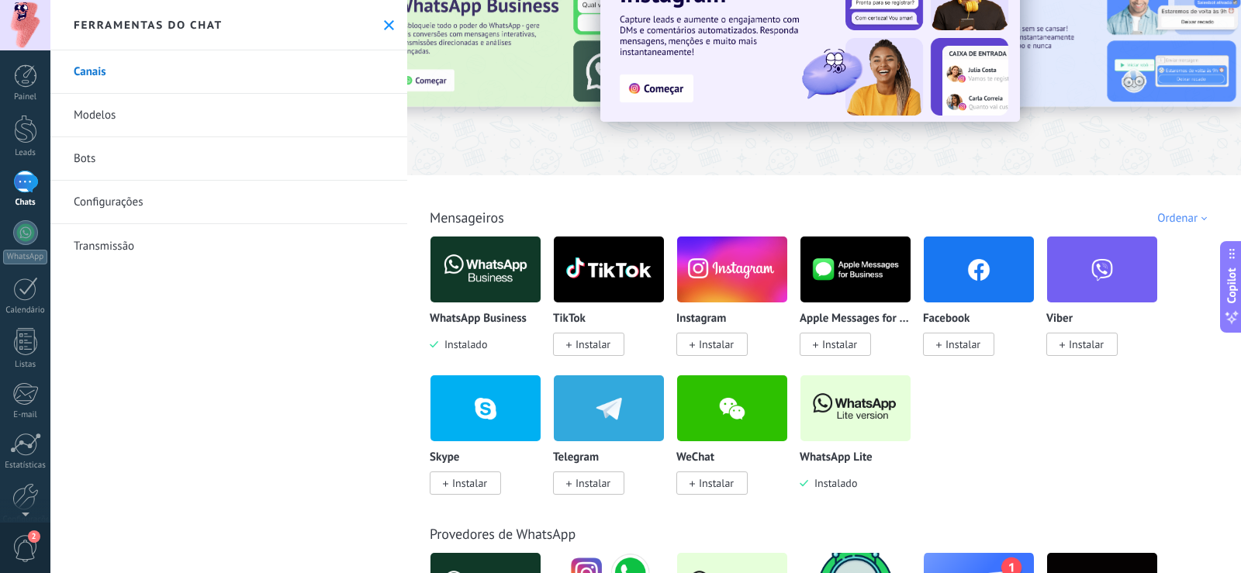
click at [858, 412] on img at bounding box center [856, 408] width 110 height 75
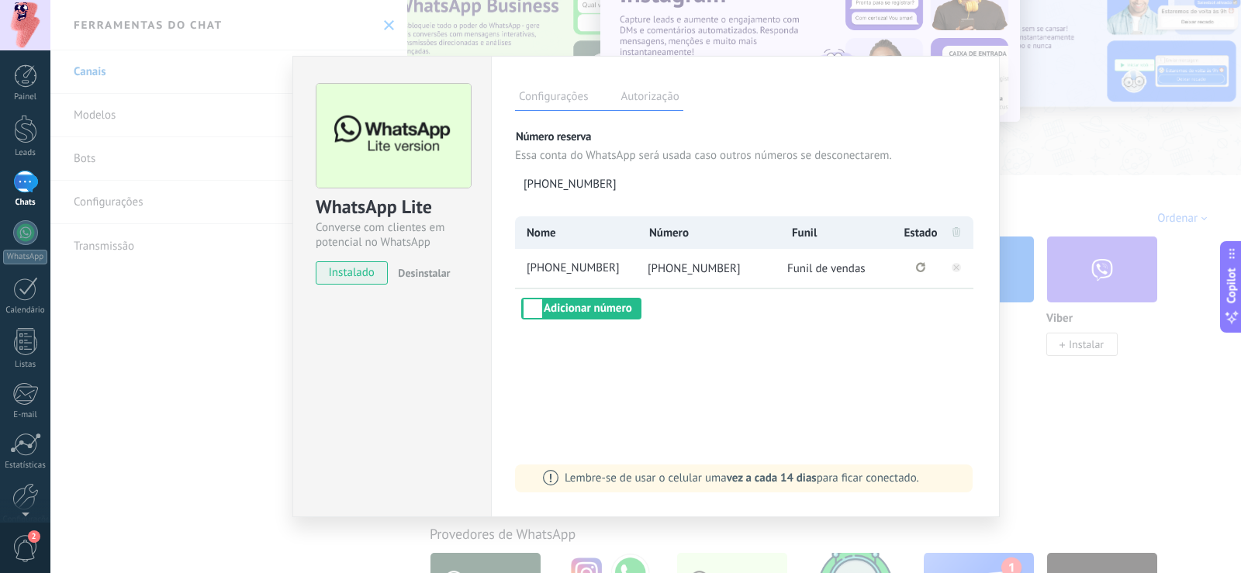
click at [669, 258] on li "+55 13 95551-0317" at bounding box center [708, 268] width 144 height 39
click at [672, 278] on li "+55 13 95551-0317" at bounding box center [708, 268] width 144 height 39
click at [923, 266] on icon "Conexão perdida Clique para reconectar." at bounding box center [920, 267] width 9 height 10
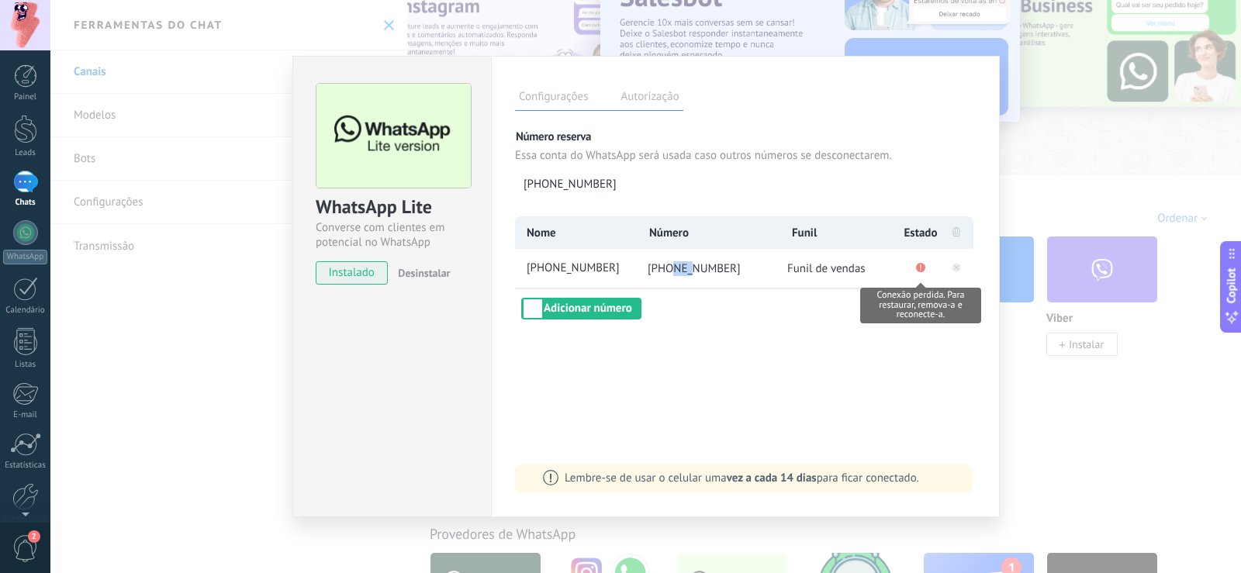
click at [924, 261] on span "Conexão perdida. Para restaurar, remova-a e reconecte-a." at bounding box center [920, 268] width 9 height 15
click at [957, 274] on icon at bounding box center [956, 267] width 19 height 19
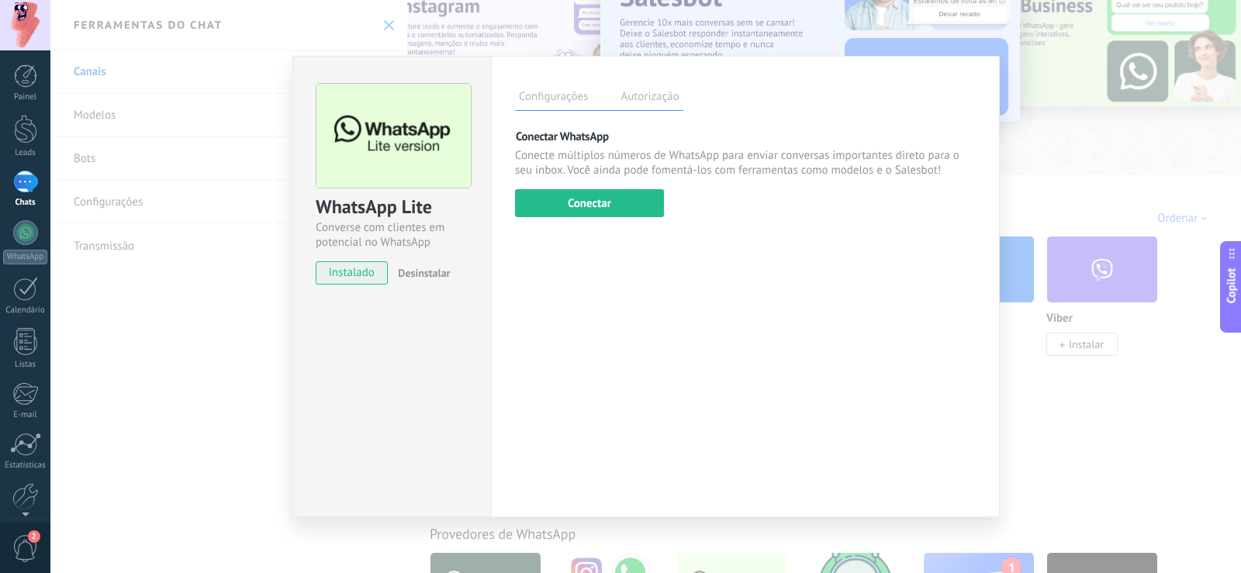
click at [632, 231] on div "Configurações Autorização Esta aba registra os usuários que permitiram acesso à…" at bounding box center [745, 287] width 509 height 462
click at [630, 218] on div "Configurações Autorização Esta aba registra os usuários que permitiram acesso à…" at bounding box center [745, 287] width 509 height 462
click at [638, 201] on button "Conectar" at bounding box center [589, 203] width 149 height 28
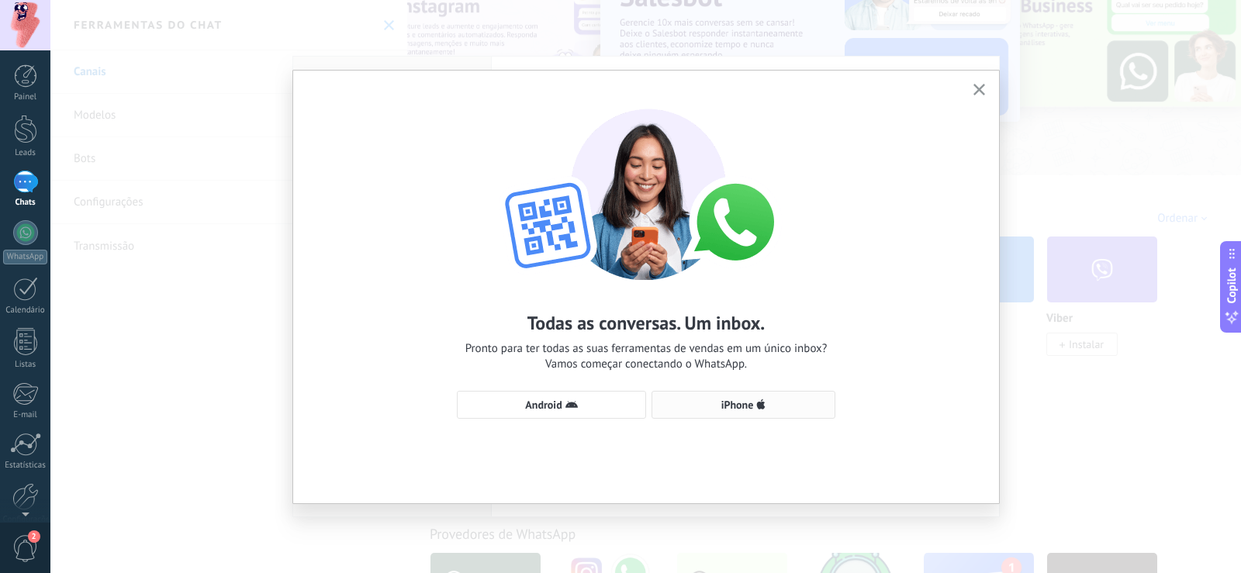
click at [726, 415] on button "iPhone" at bounding box center [744, 405] width 184 height 28
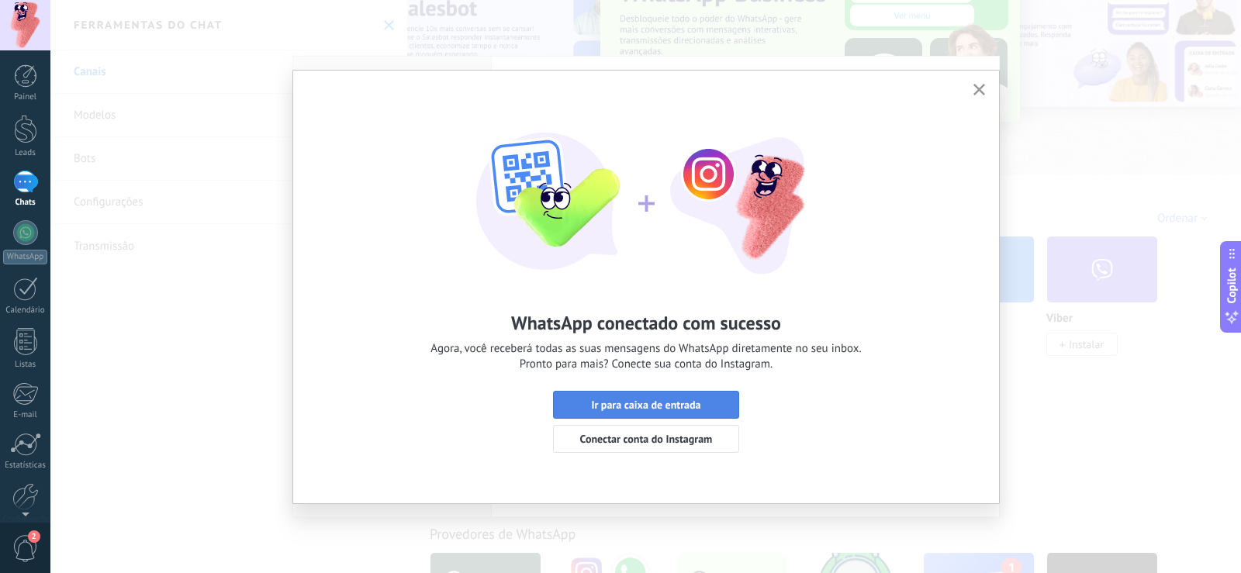
click at [676, 405] on span "Ir para caixa de entrada" at bounding box center [645, 405] width 109 height 11
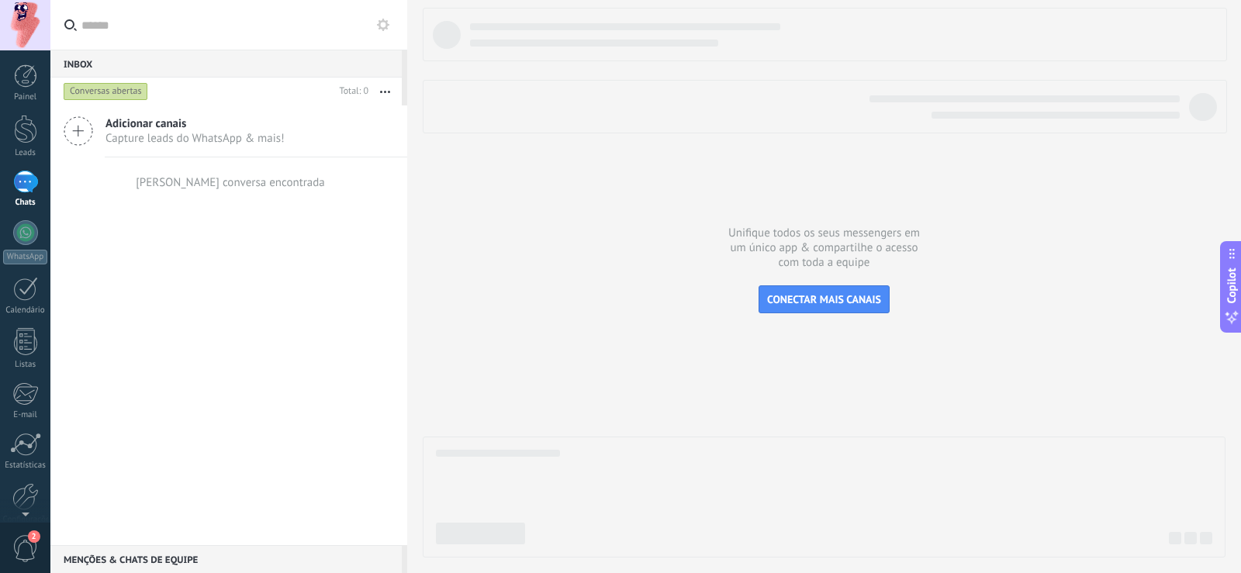
click at [18, 175] on div at bounding box center [25, 182] width 25 height 23
click at [19, 129] on div at bounding box center [25, 129] width 23 height 29
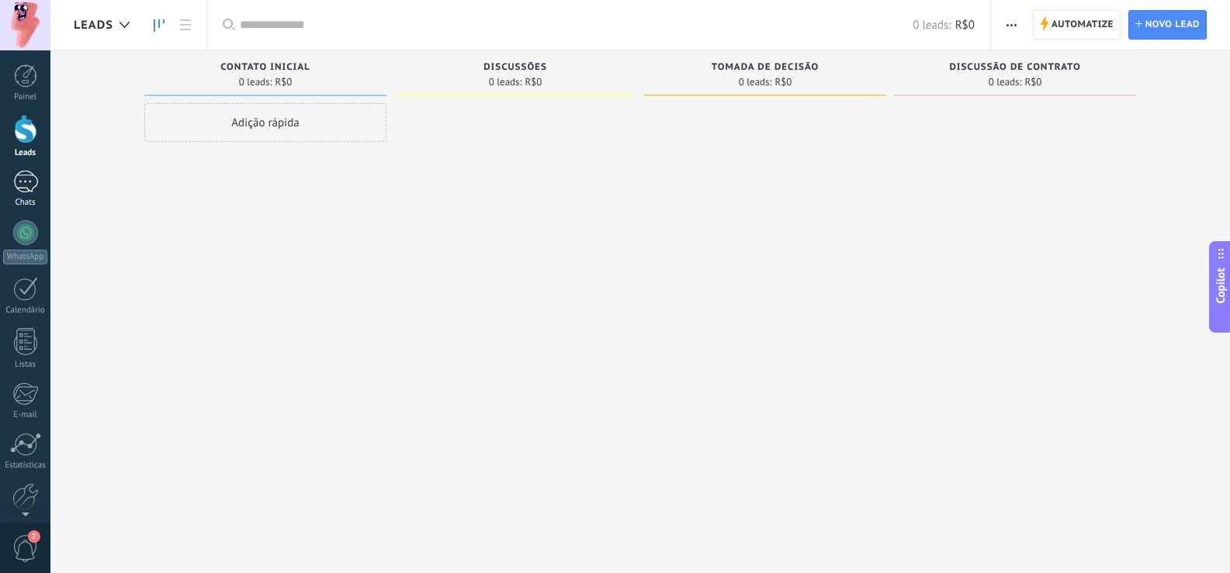
click at [25, 182] on div at bounding box center [25, 182] width 25 height 23
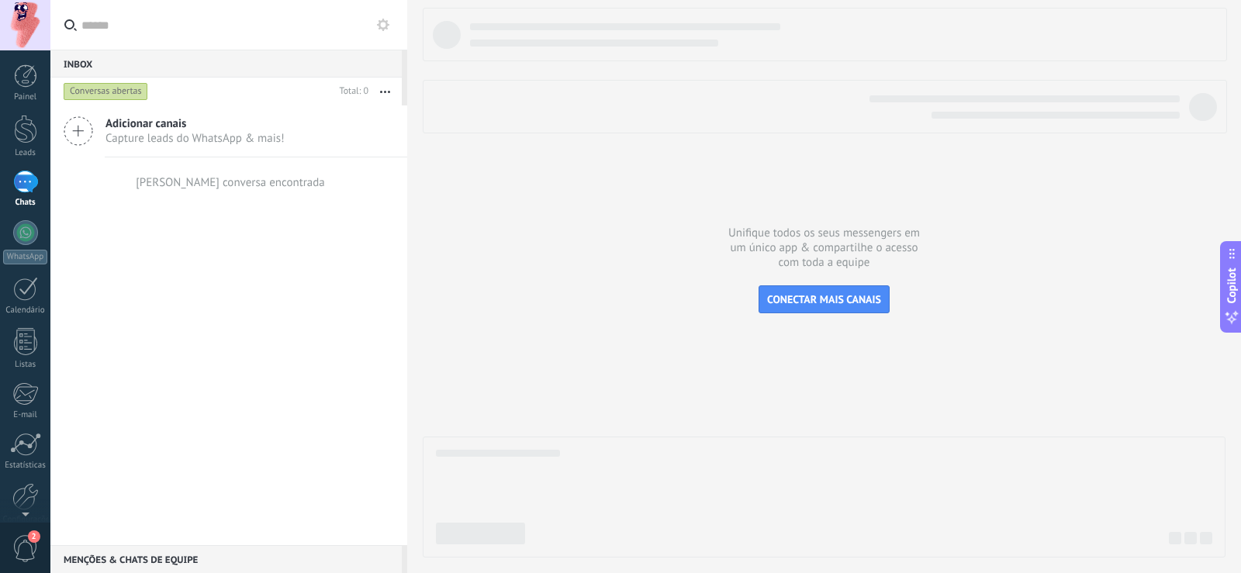
click at [36, 542] on span "2" at bounding box center [34, 537] width 12 height 12
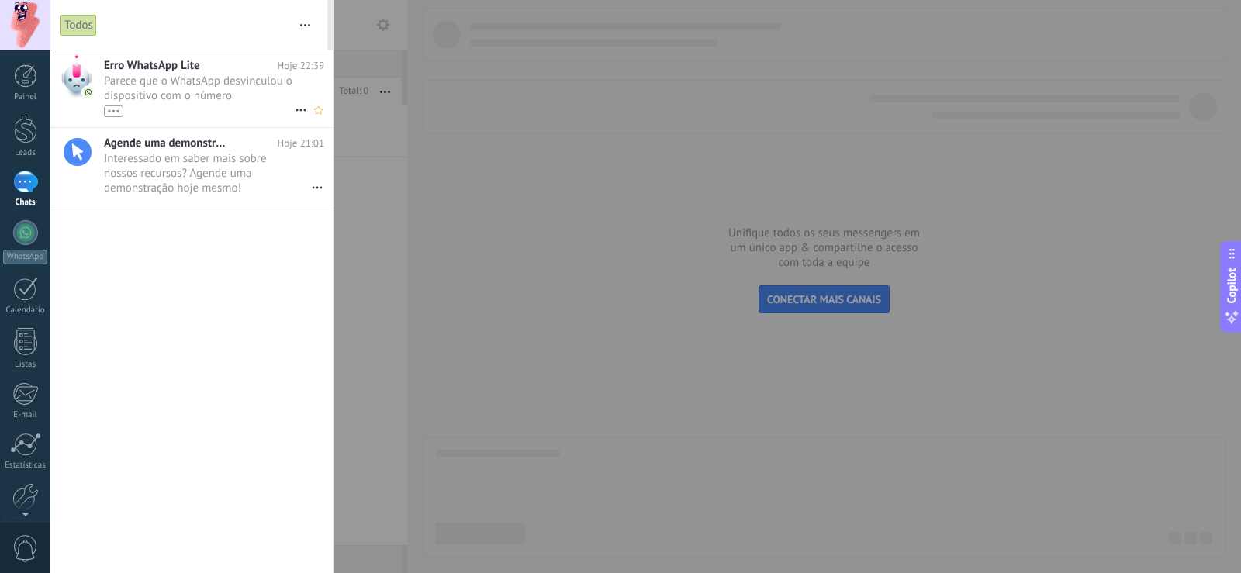
click at [150, 89] on span "Parece que o WhatsApp desvinculou o dispositivo com o número (5513955510317) da…" at bounding box center [199, 95] width 191 height 43
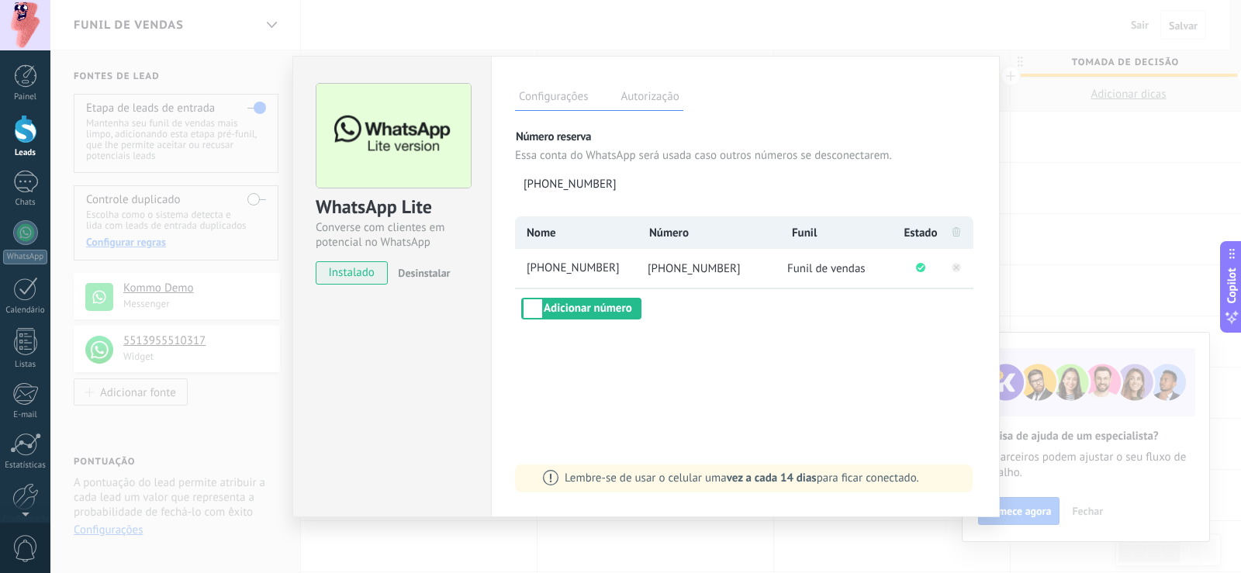
click at [588, 277] on li "+55 13 95551-0317" at bounding box center [575, 268] width 121 height 39
click at [590, 269] on span "+55 13 95551-0317" at bounding box center [580, 269] width 113 height 16
click at [1039, 248] on div "WhatsApp Lite Converse com clientes em potencial no WhatsApp instalado Desinsta…" at bounding box center [645, 286] width 1191 height 573
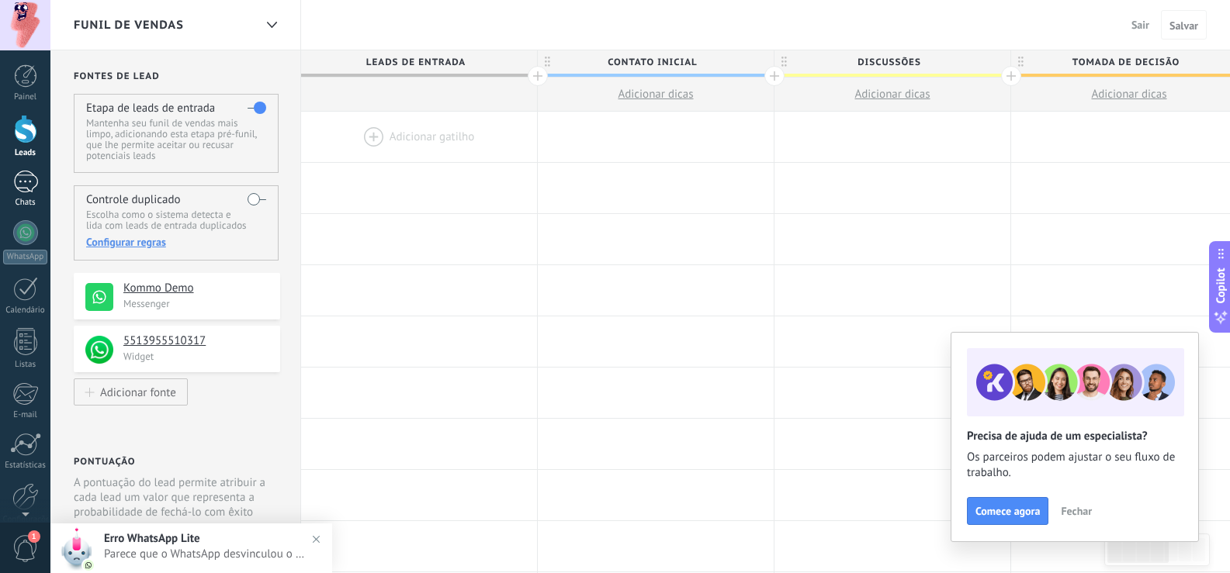
click at [19, 189] on div at bounding box center [25, 182] width 25 height 23
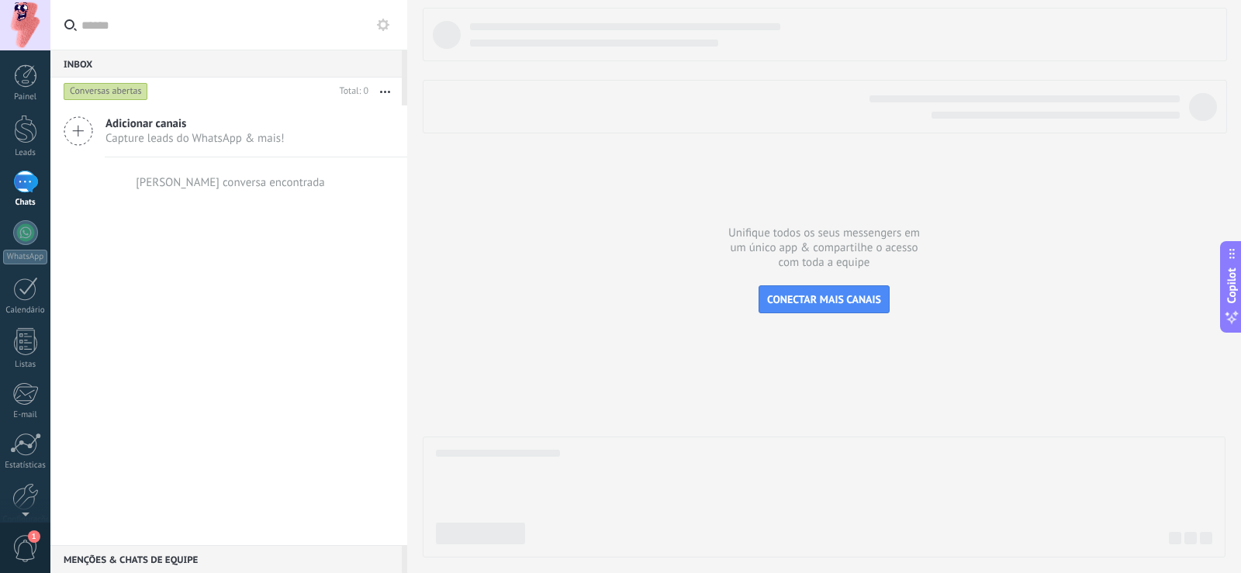
click at [236, 173] on div "Nenhuma conversa encontrada" at bounding box center [229, 183] width 192 height 50
click at [206, 124] on span "Adicionar canais" at bounding box center [195, 123] width 179 height 15
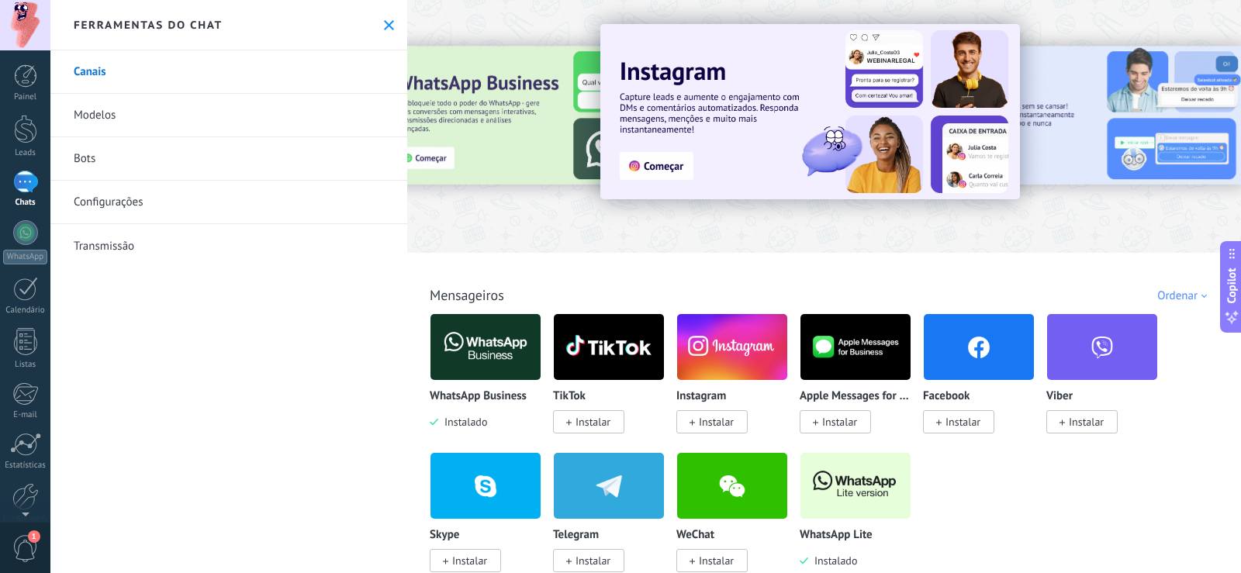
scroll to position [233, 0]
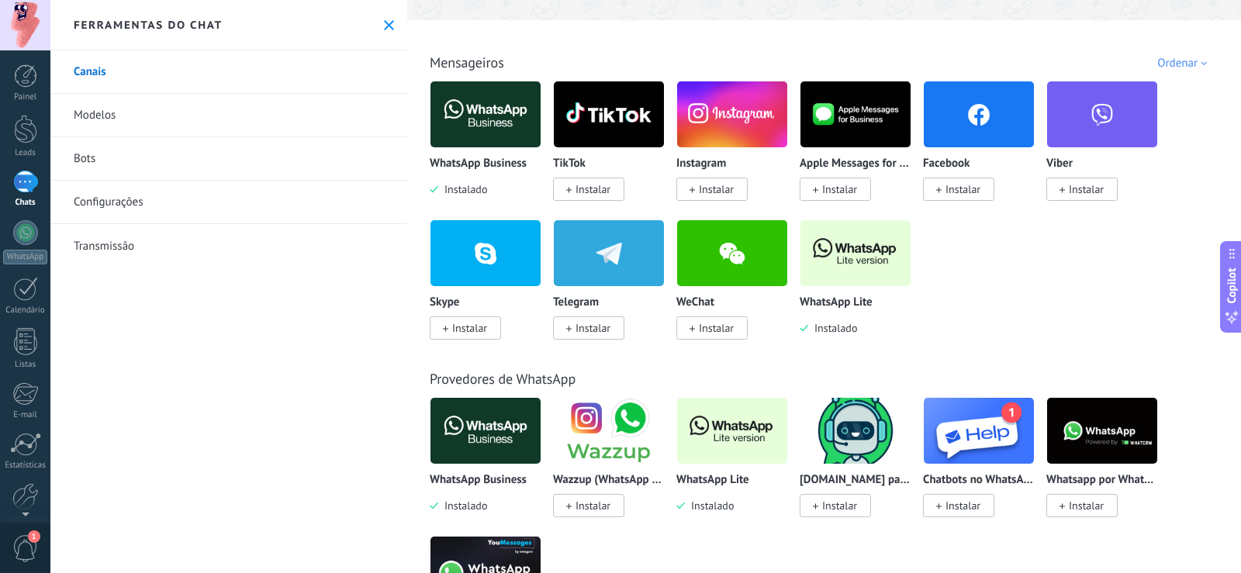
click at [826, 257] on img at bounding box center [856, 253] width 110 height 75
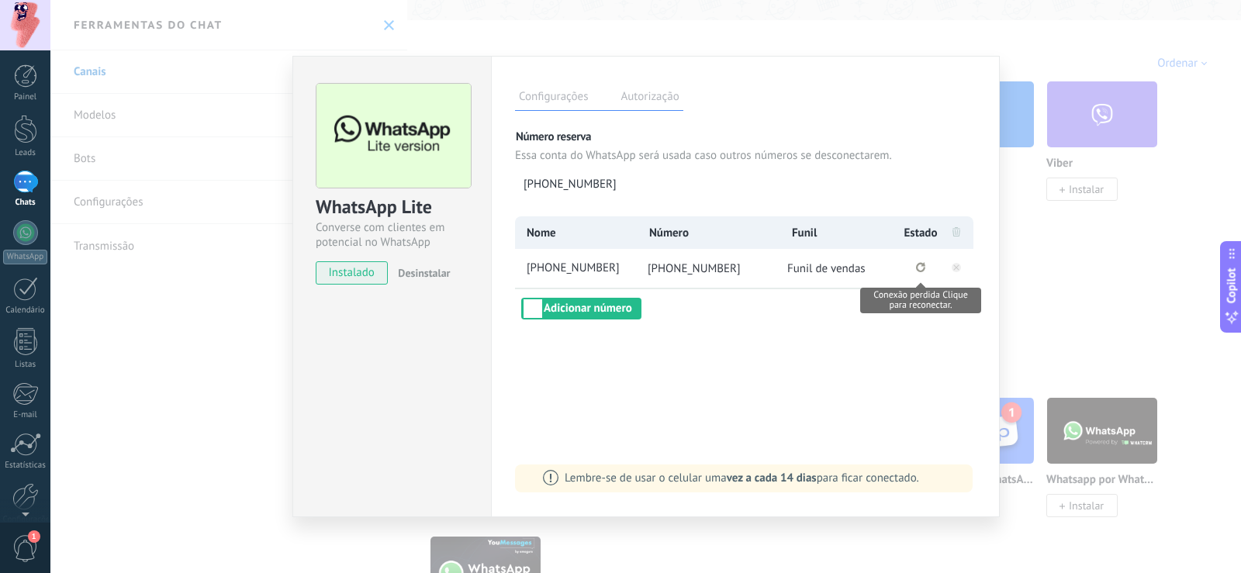
click at [921, 266] on icon "Conexão perdida Clique para reconectar." at bounding box center [920, 267] width 9 height 10
click at [921, 266] on icon "Conexão perdida. Para restaurar, remova-a e reconecte-a." at bounding box center [921, 267] width 2 height 5
click at [957, 267] on icon at bounding box center [956, 267] width 5 height 5
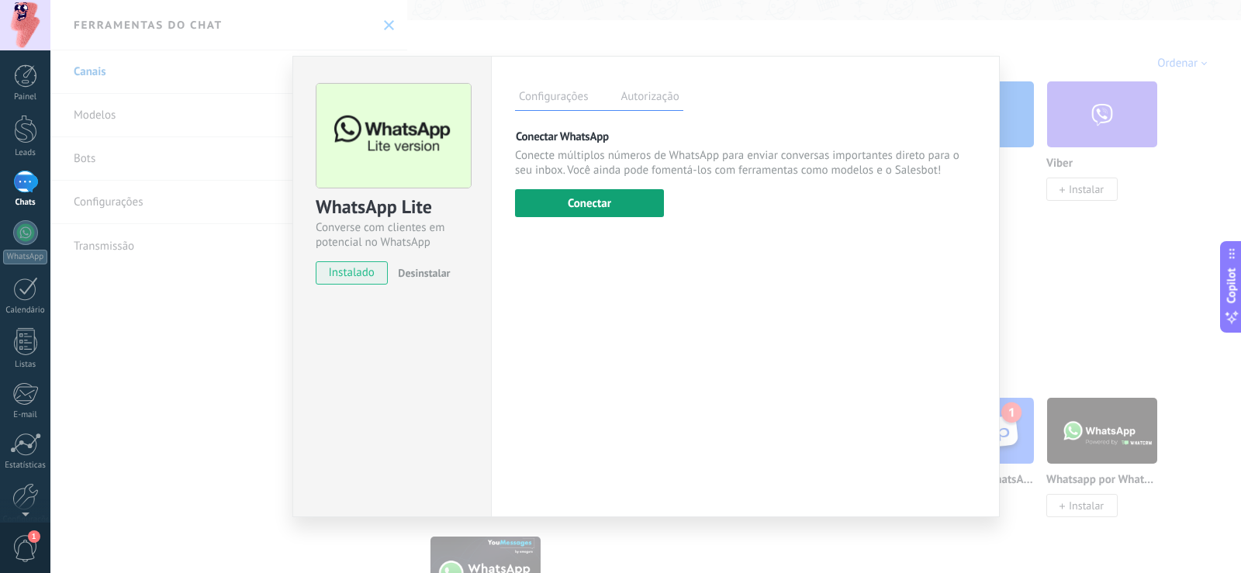
click at [608, 200] on button "Conectar" at bounding box center [589, 203] width 149 height 28
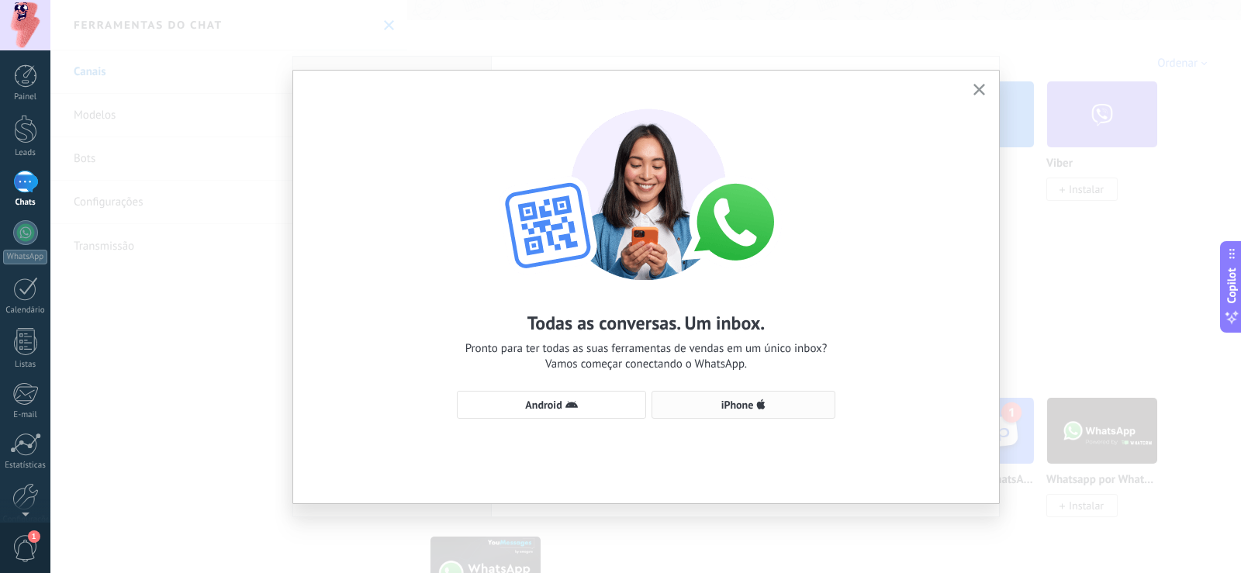
click at [757, 401] on icon "button" at bounding box center [761, 405] width 9 height 12
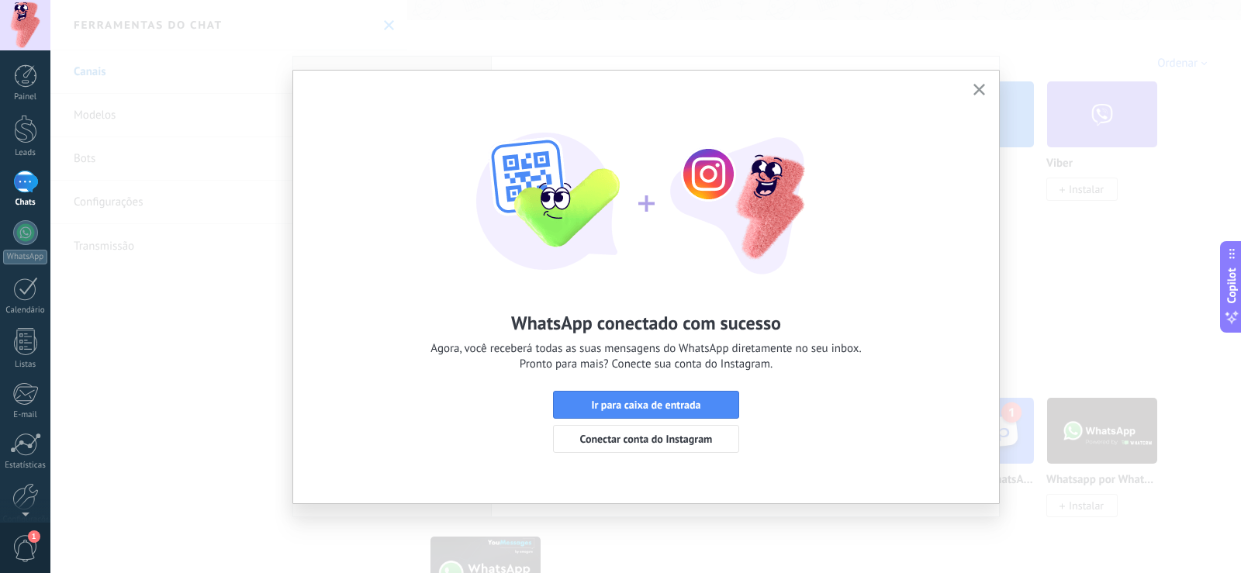
click at [982, 89] on icon "button" at bounding box center [980, 90] width 12 height 12
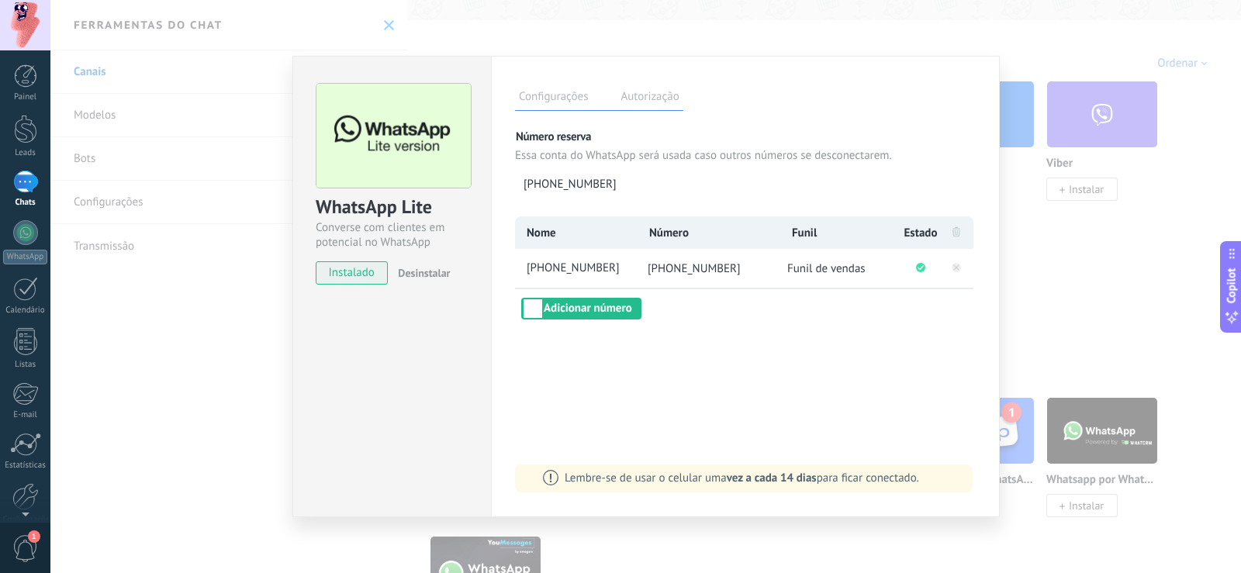
click at [1005, 75] on div "WhatsApp Lite Converse com clientes em potencial no WhatsApp instalado Desinsta…" at bounding box center [645, 286] width 1191 height 573
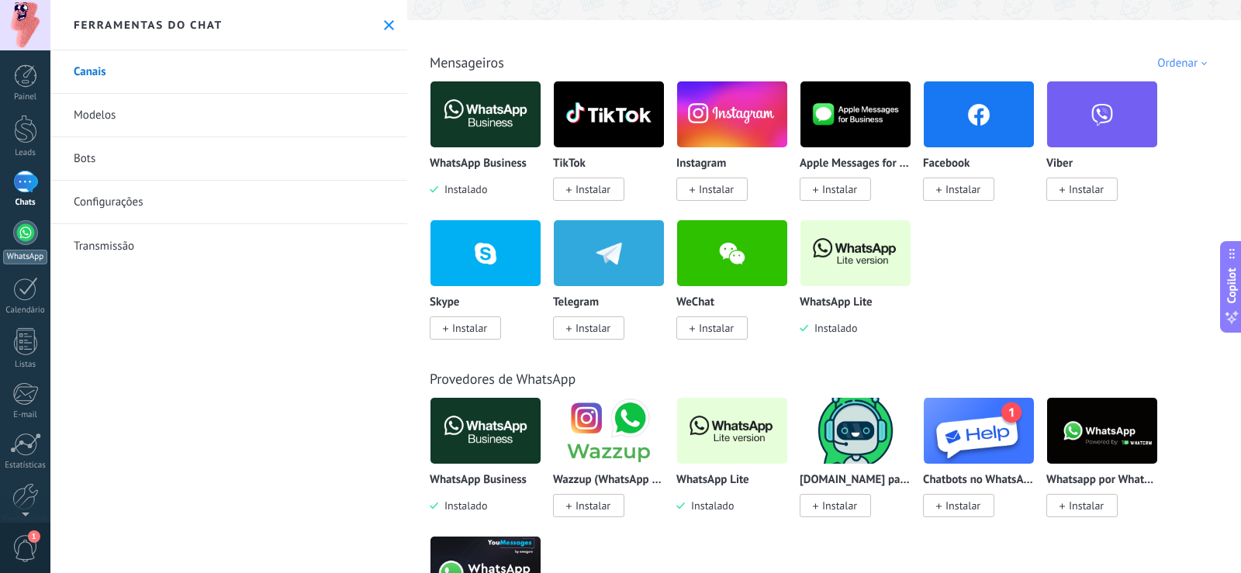
click at [39, 247] on link "WhatsApp" at bounding box center [25, 242] width 50 height 44
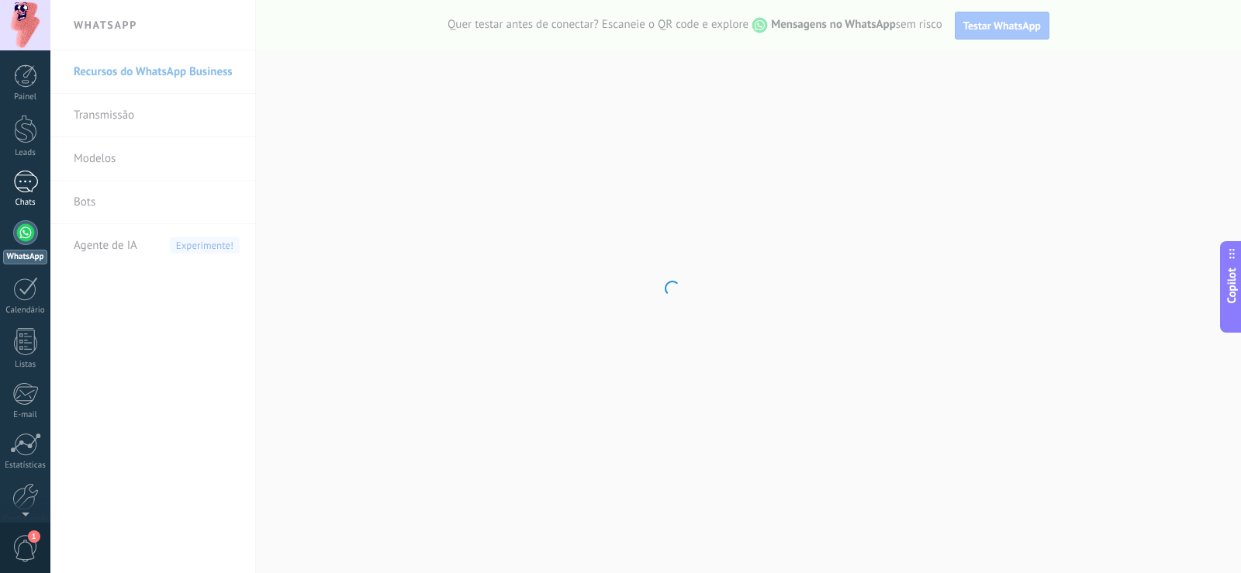
click at [28, 185] on div at bounding box center [25, 182] width 25 height 23
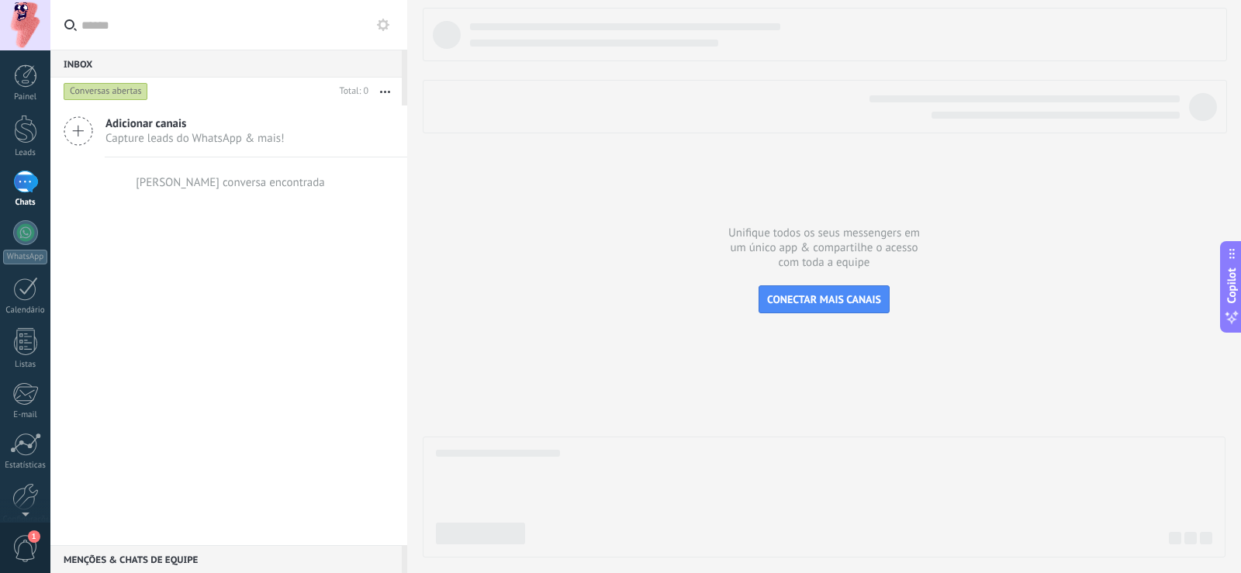
click at [112, 95] on div "Conversas abertas" at bounding box center [106, 91] width 85 height 19
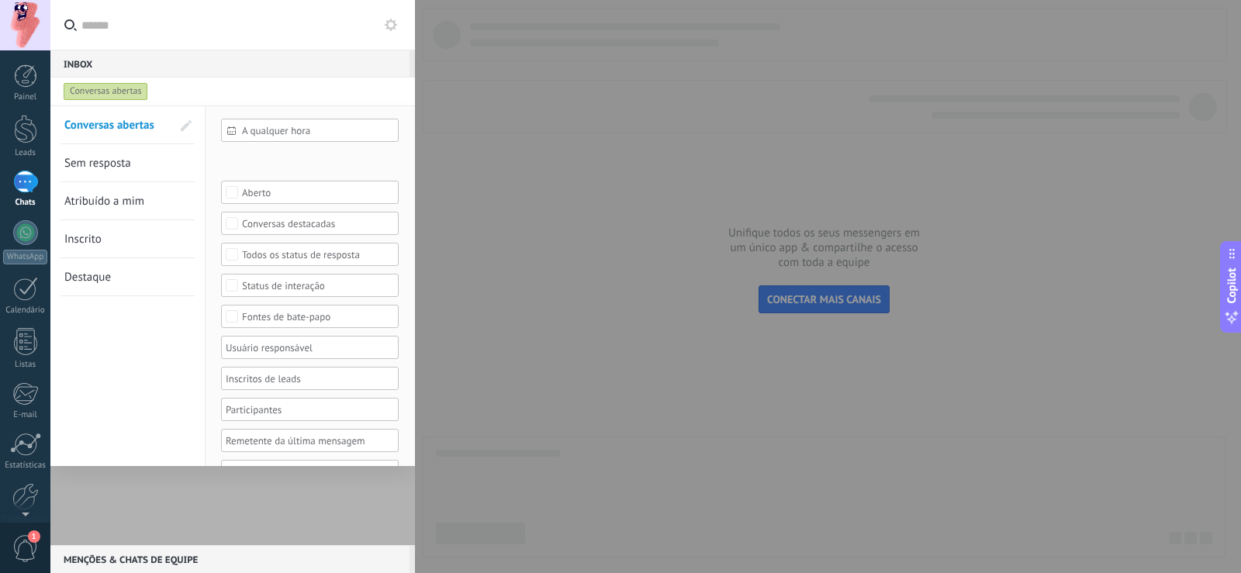
click at [112, 95] on div "Conversas abertas" at bounding box center [106, 91] width 85 height 19
click at [642, 178] on div at bounding box center [620, 286] width 1241 height 573
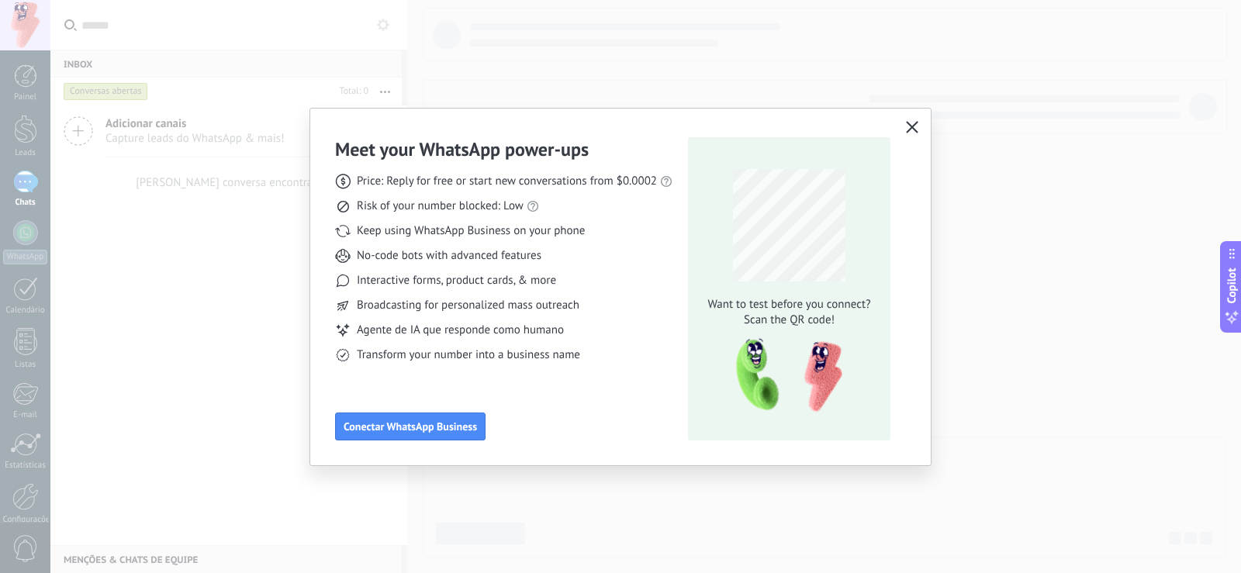
click at [911, 124] on icon "button" at bounding box center [912, 127] width 12 height 12
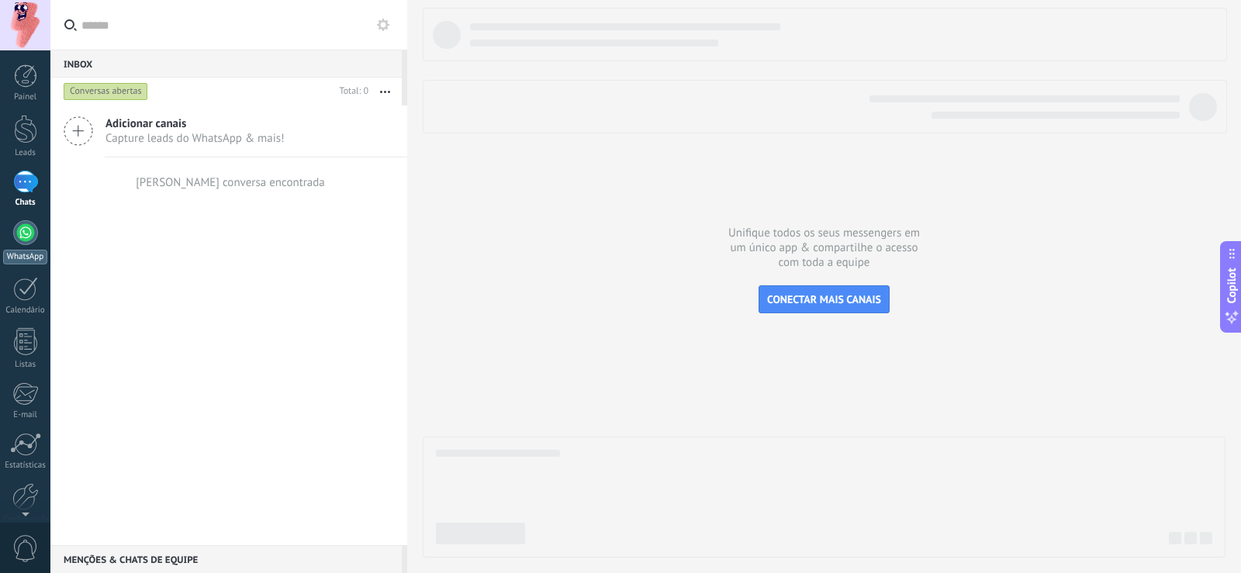
click at [29, 246] on link "WhatsApp" at bounding box center [25, 242] width 50 height 44
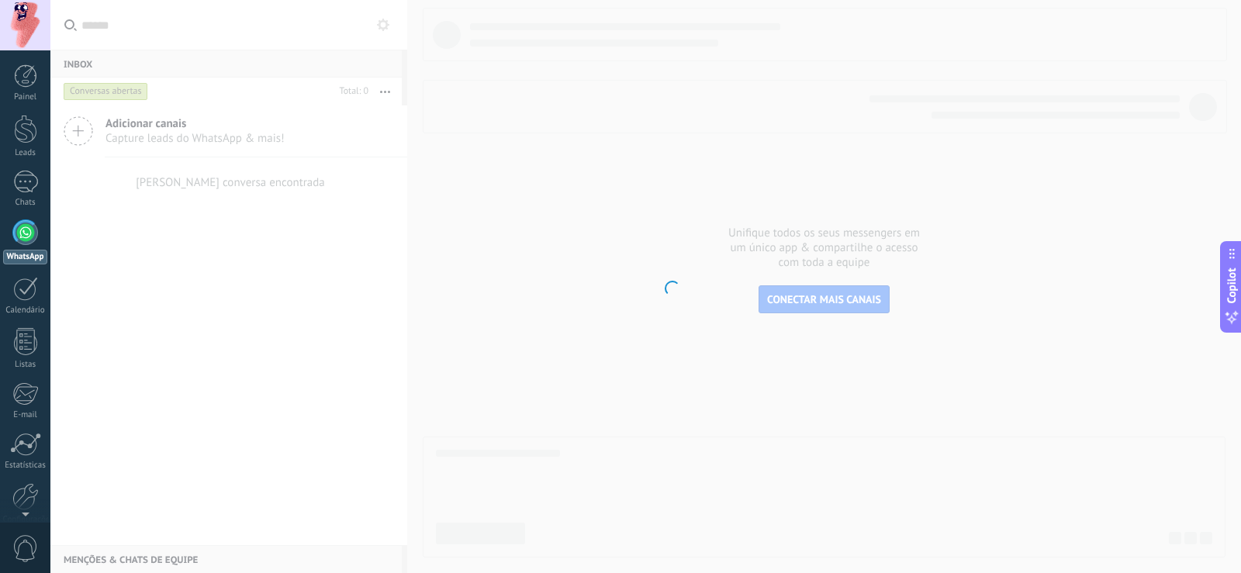
click at [136, 132] on body ".abccls-1,.abccls-2{fill-rule:evenodd}.abccls-2{fill:#fff} .abfcls-1{fill:none}…" at bounding box center [620, 286] width 1241 height 573
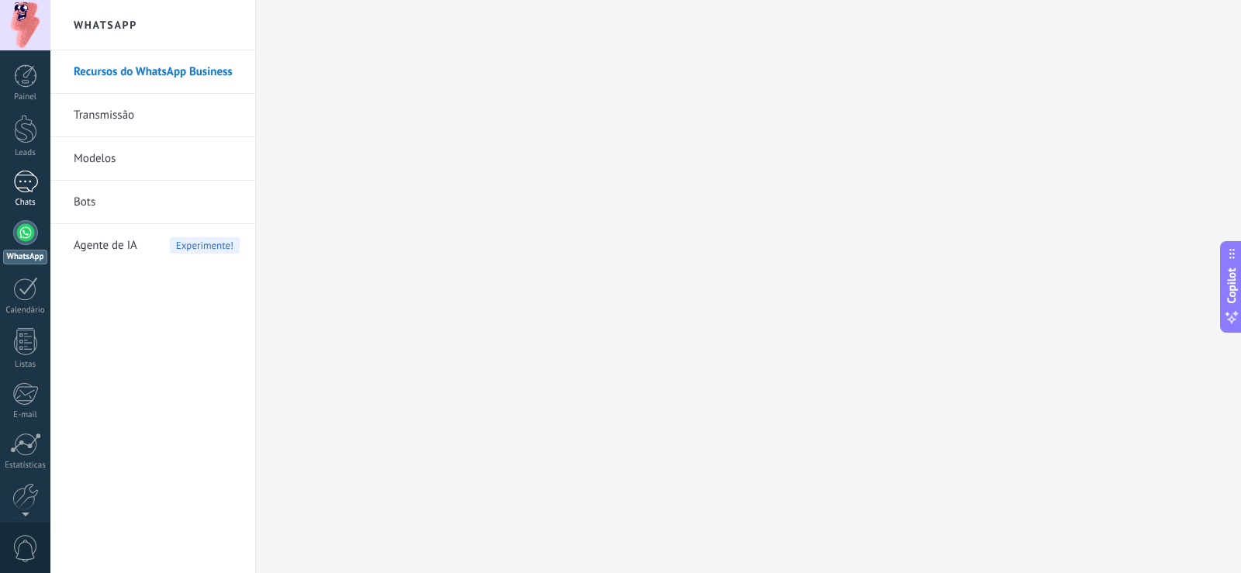
click at [17, 182] on div at bounding box center [25, 182] width 25 height 23
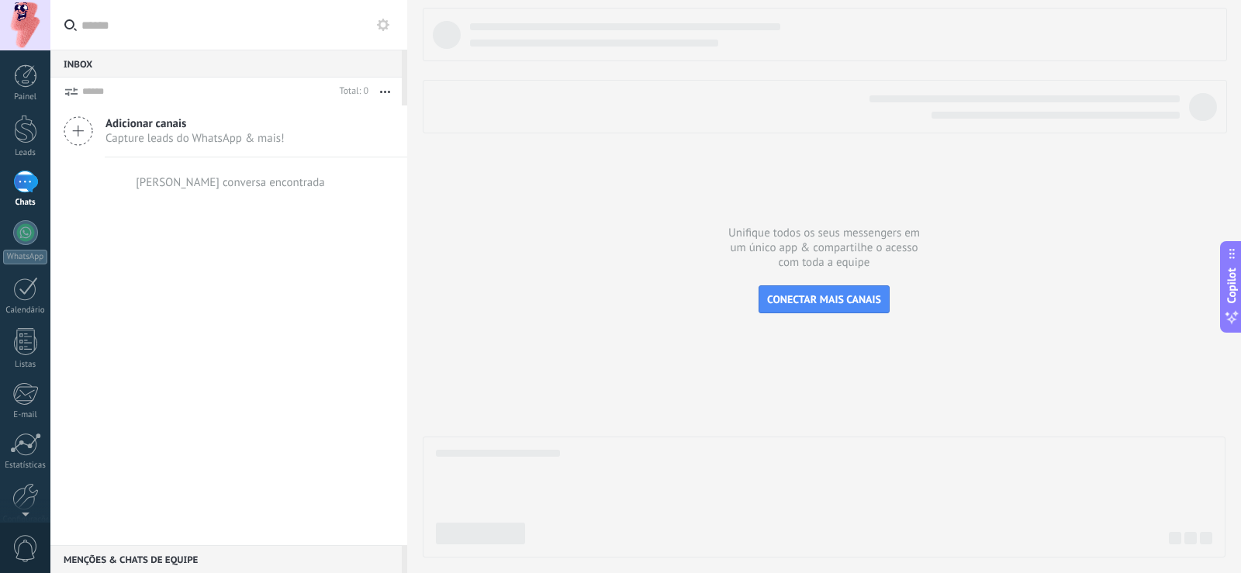
click at [142, 129] on span "Adicionar canais" at bounding box center [195, 123] width 179 height 15
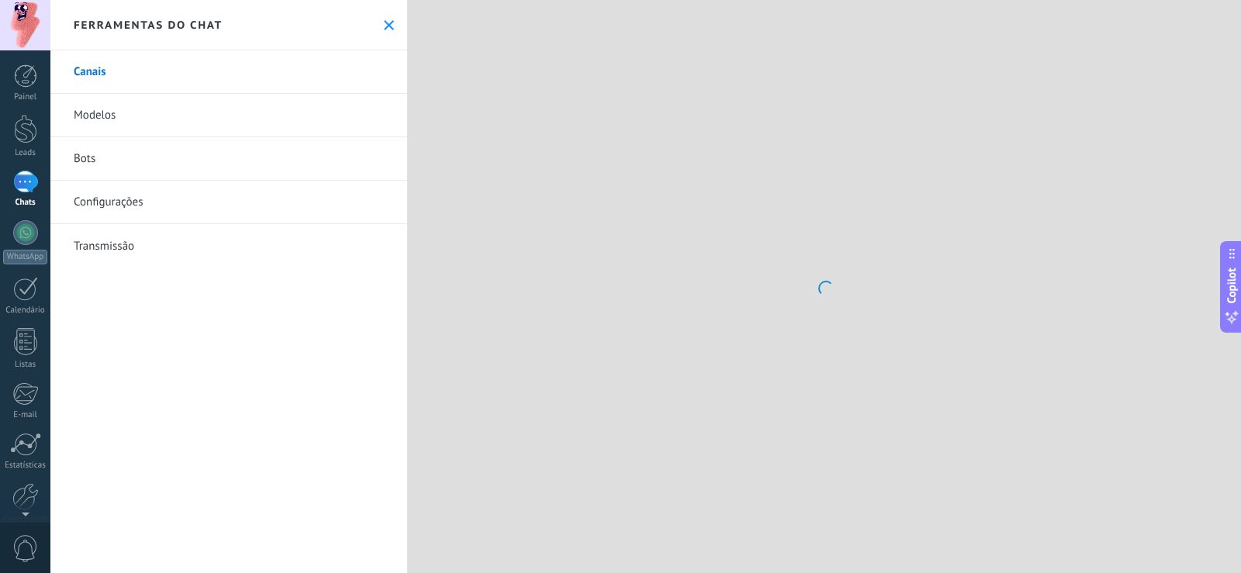
click at [851, 293] on div at bounding box center [824, 286] width 834 height 573
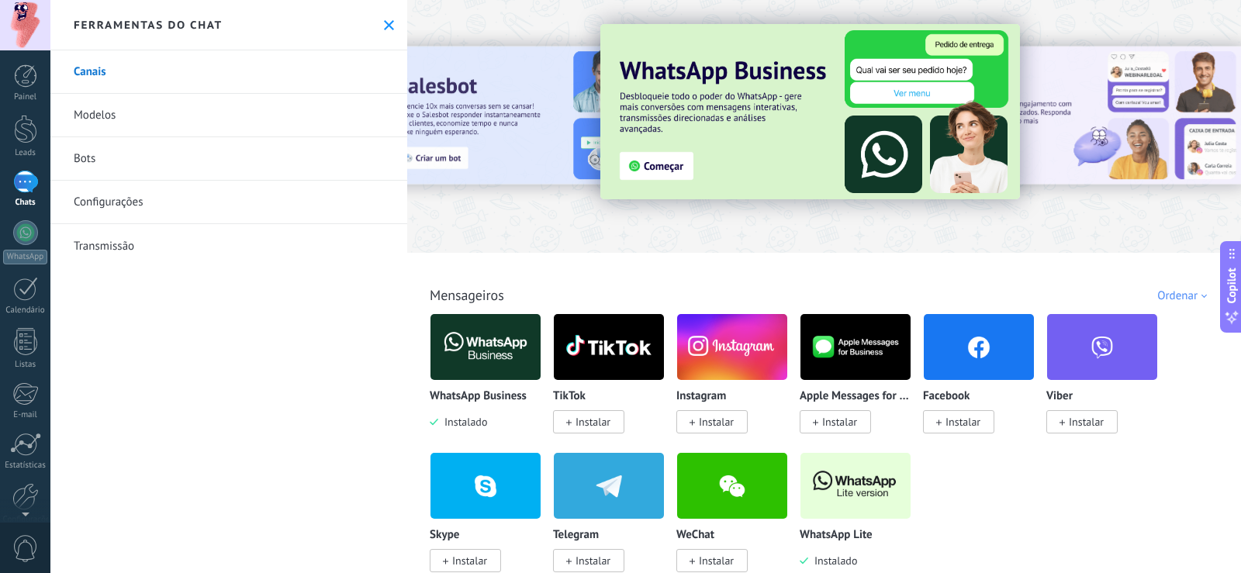
click at [776, 134] on img at bounding box center [811, 111] width 420 height 175
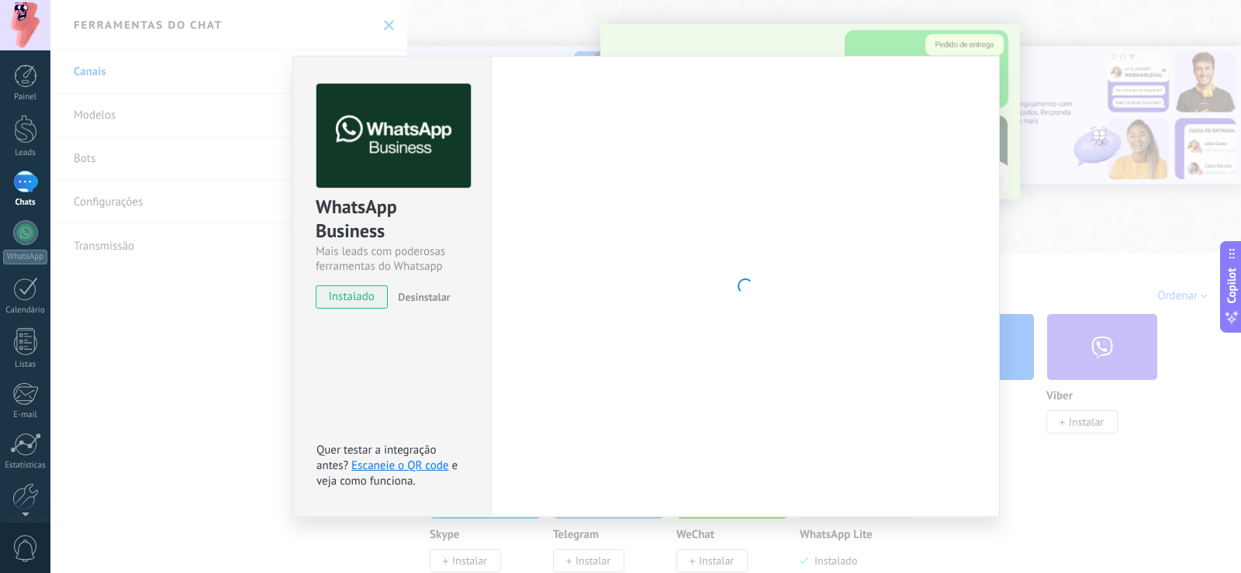
click at [1138, 246] on div "WhatsApp Business Mais leads com poderosas ferramentas do Whatsapp instalado De…" at bounding box center [645, 286] width 1191 height 573
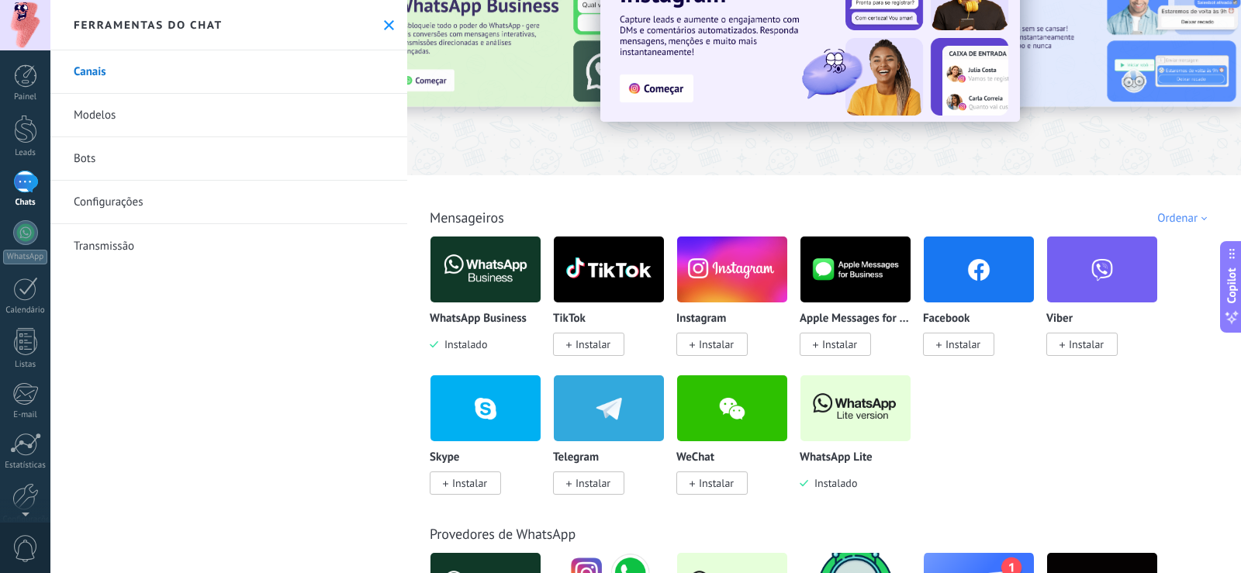
scroll to position [388, 0]
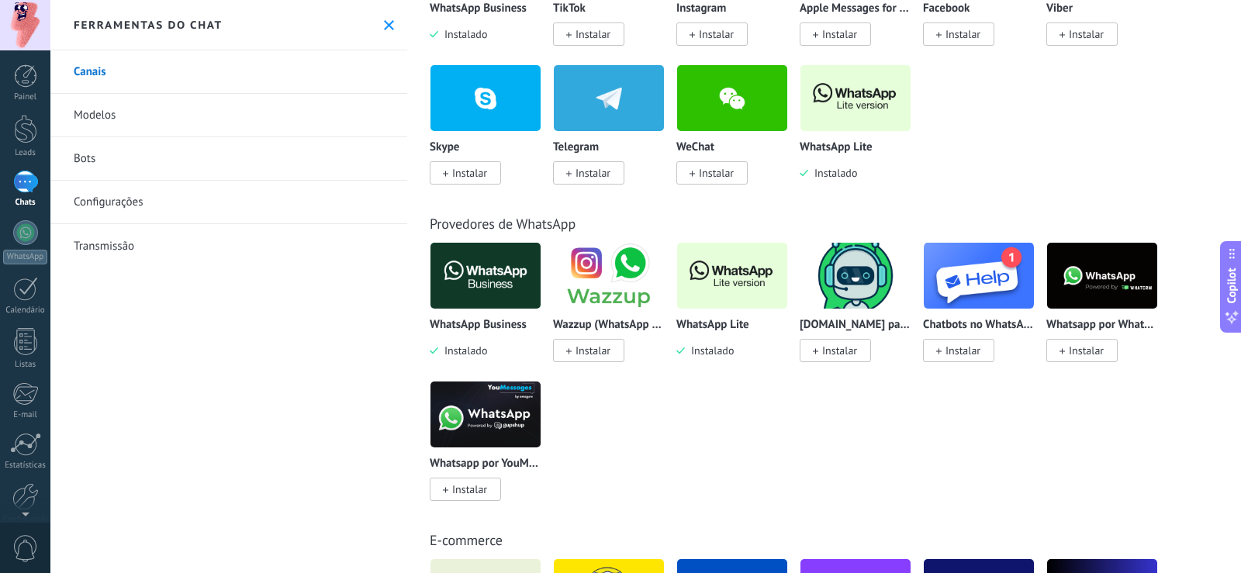
click at [611, 271] on img at bounding box center [609, 275] width 110 height 75
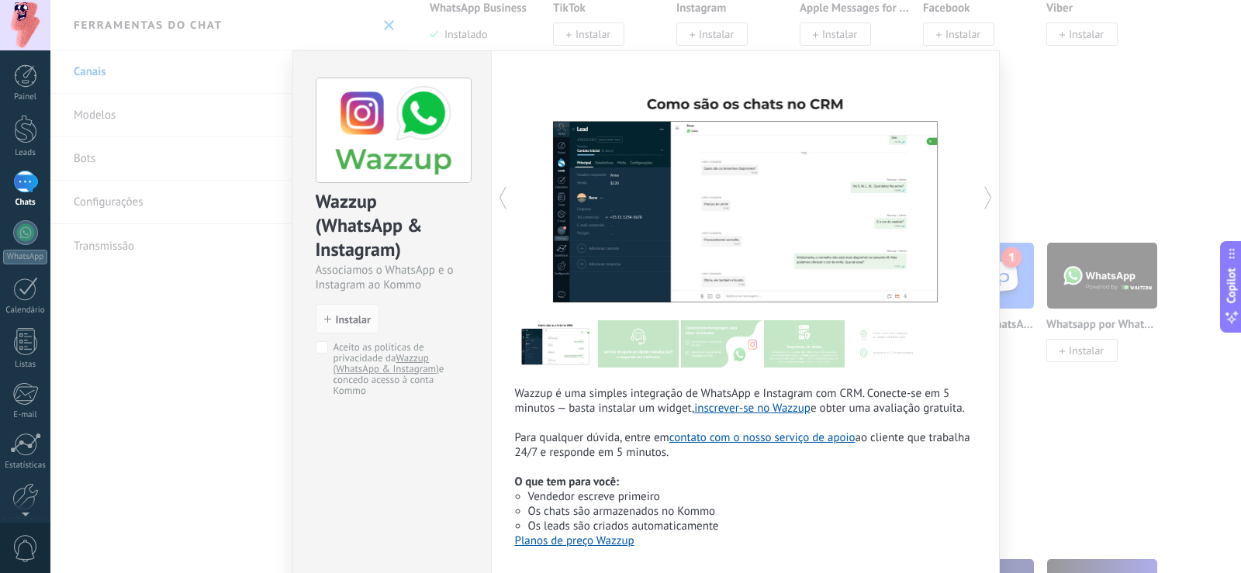
click at [1088, 241] on div "Wazzup (WhatsApp & Instagram) Associamos o WhatsApp e o Instagram ao Kommo inst…" at bounding box center [645, 286] width 1191 height 573
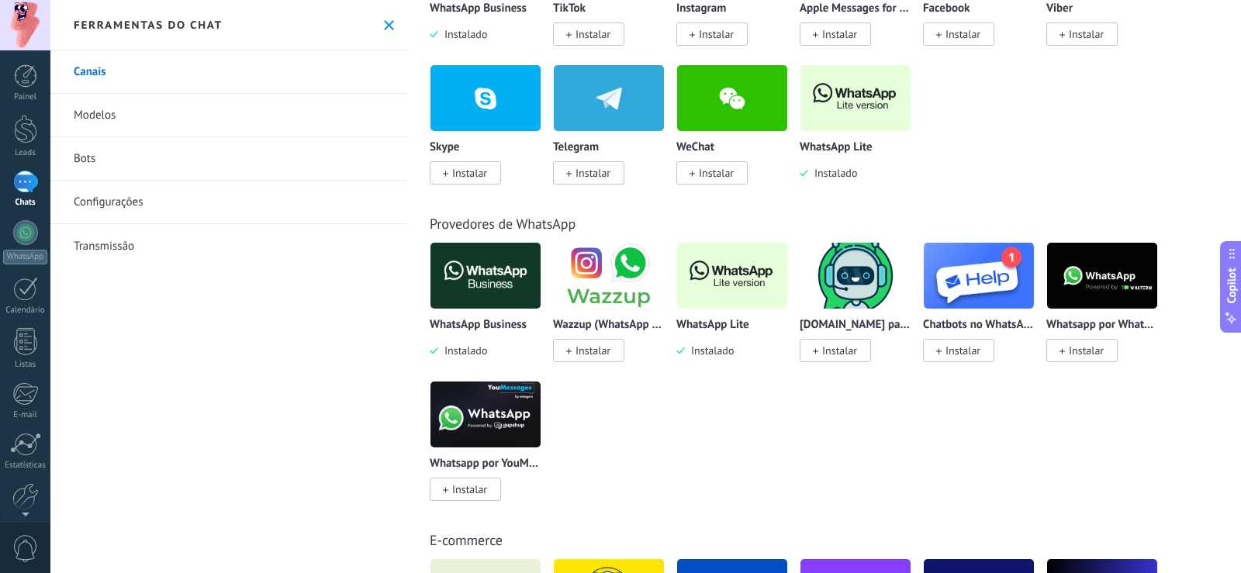
click at [992, 279] on img at bounding box center [979, 275] width 110 height 75
